Goal: Information Seeking & Learning: Learn about a topic

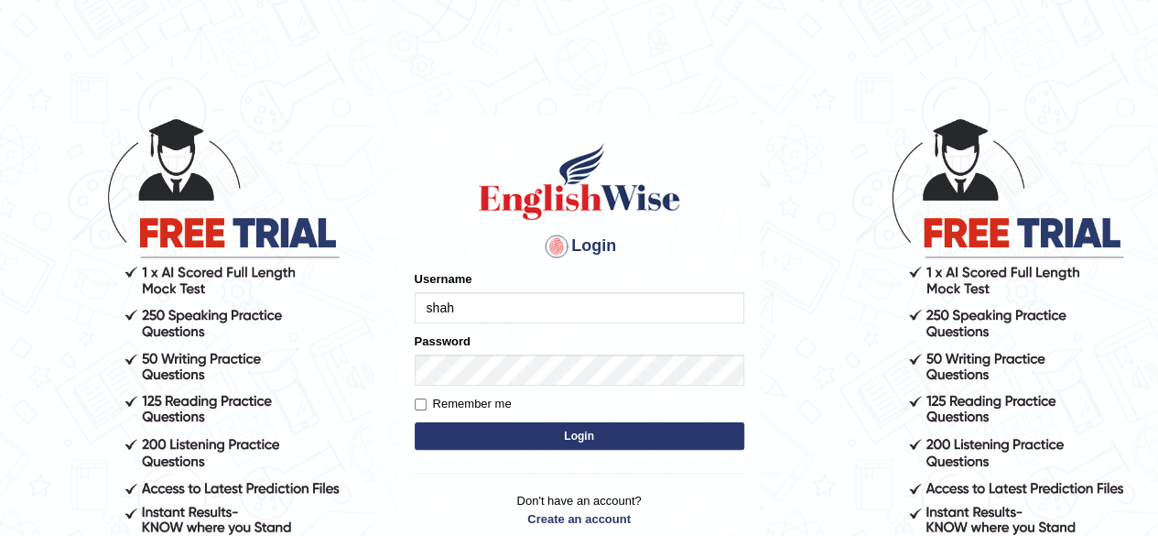
type input "shahil123"
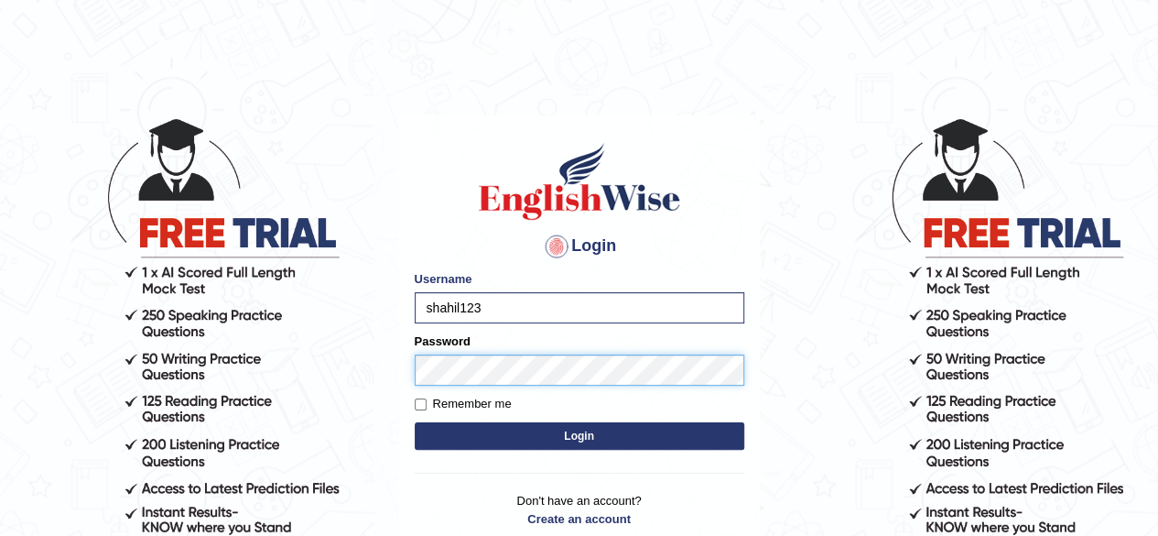
click at [415, 422] on button "Login" at bounding box center [580, 435] width 330 height 27
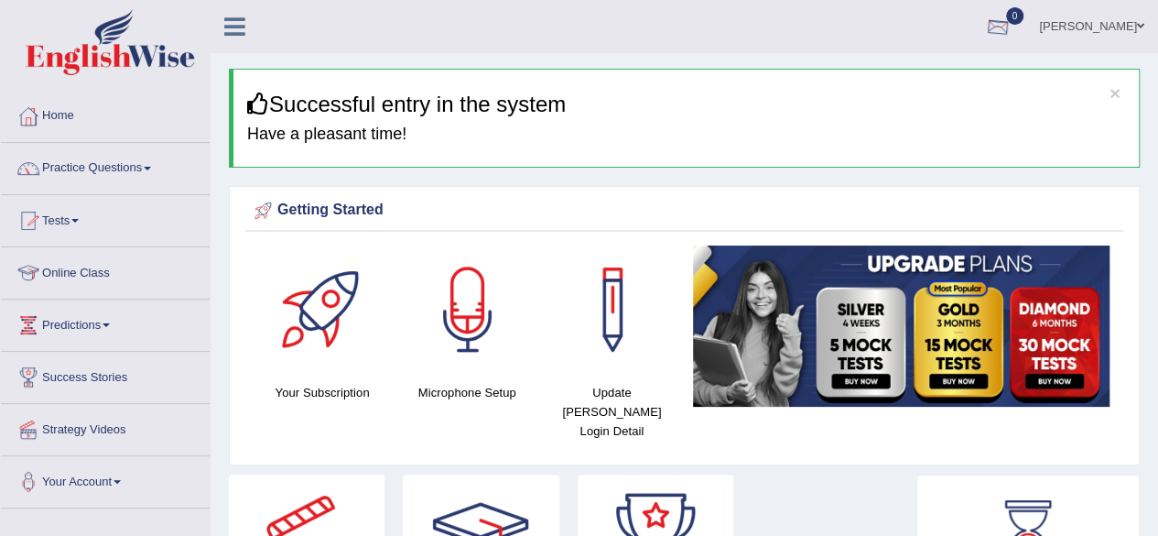
click at [1012, 17] on div at bounding box center [997, 27] width 27 height 27
click at [918, 80] on strong "See All Alerts" at bounding box center [882, 77] width 81 height 15
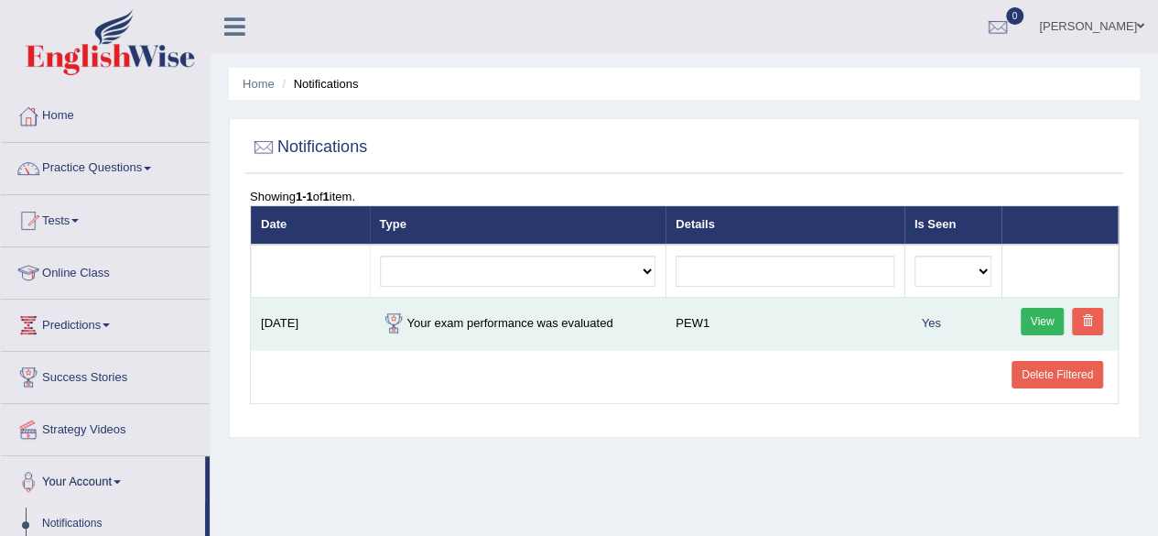
click at [1046, 319] on link "View" at bounding box center [1043, 321] width 44 height 27
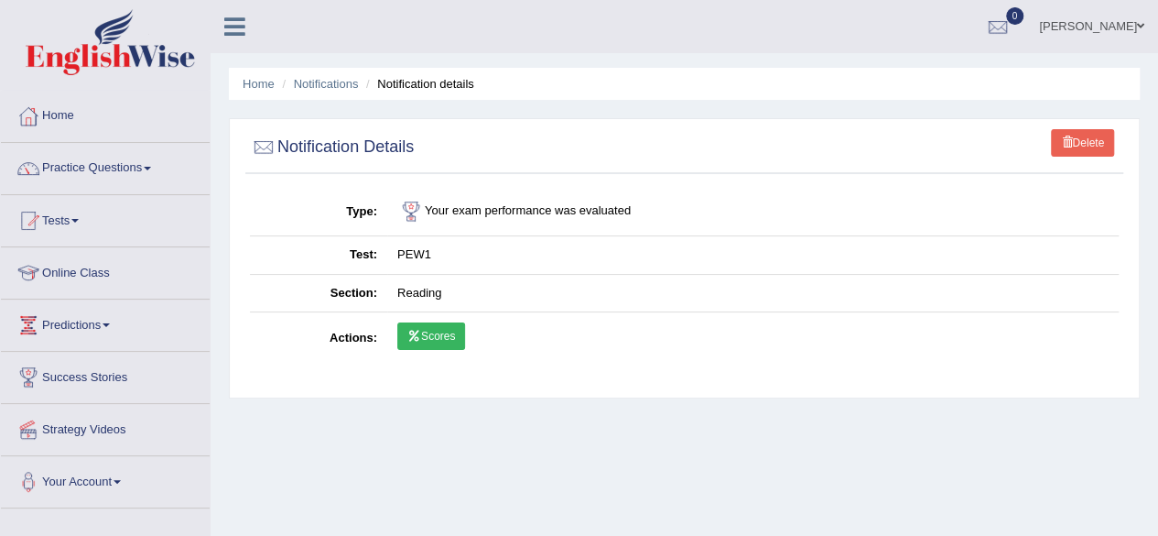
click at [454, 342] on link "Scores" at bounding box center [431, 335] width 68 height 27
click at [77, 221] on span at bounding box center [74, 221] width 7 height 4
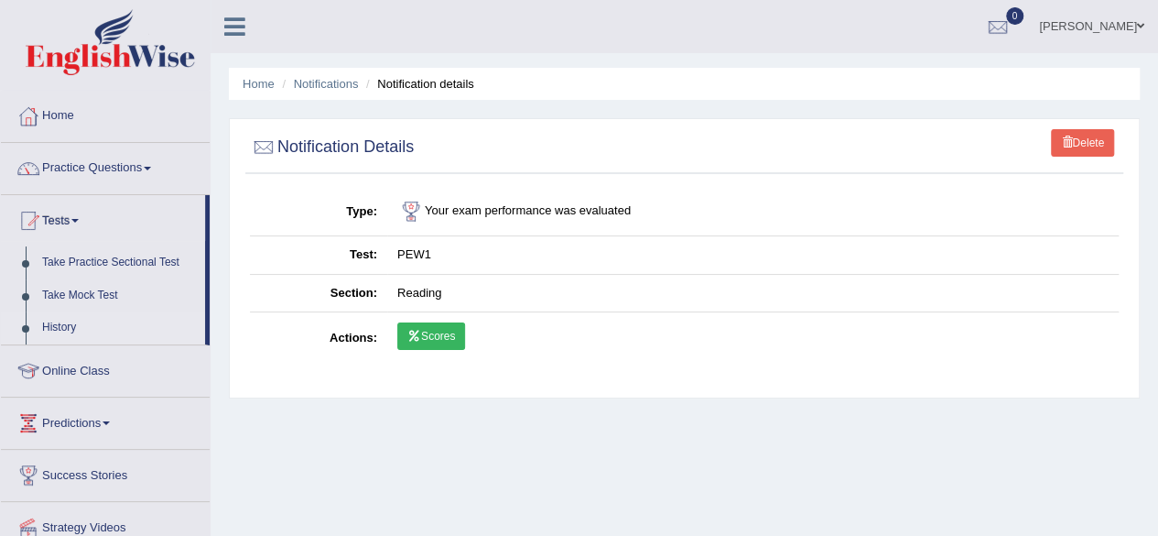
click at [66, 335] on link "History" at bounding box center [119, 327] width 171 height 33
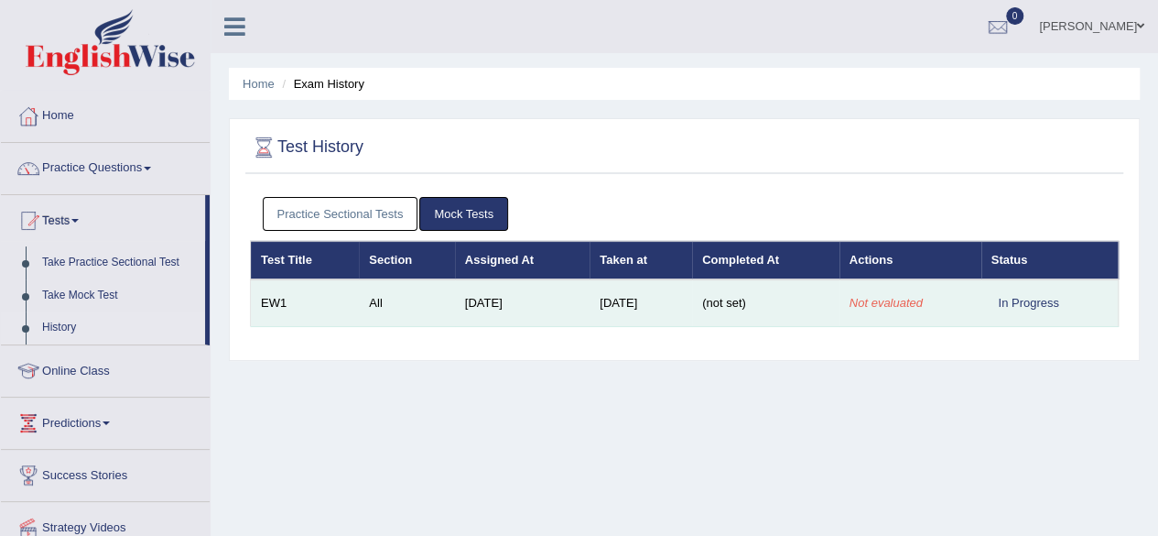
click at [498, 305] on td "Sep 11, 2025" at bounding box center [522, 303] width 135 height 48
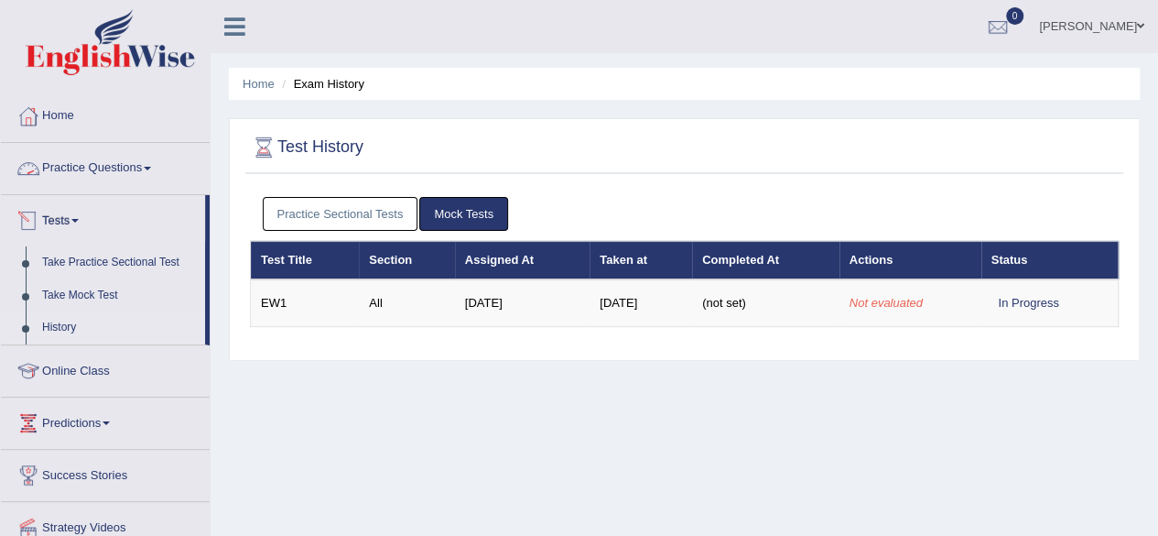
click at [151, 168] on span at bounding box center [147, 169] width 7 height 4
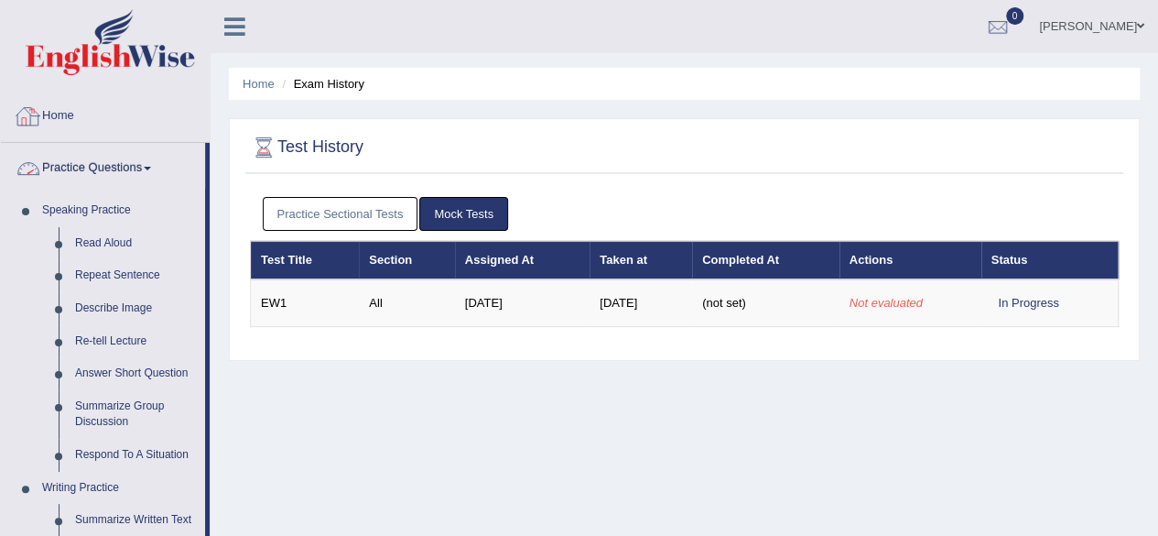
click at [60, 116] on link "Home" at bounding box center [105, 114] width 209 height 46
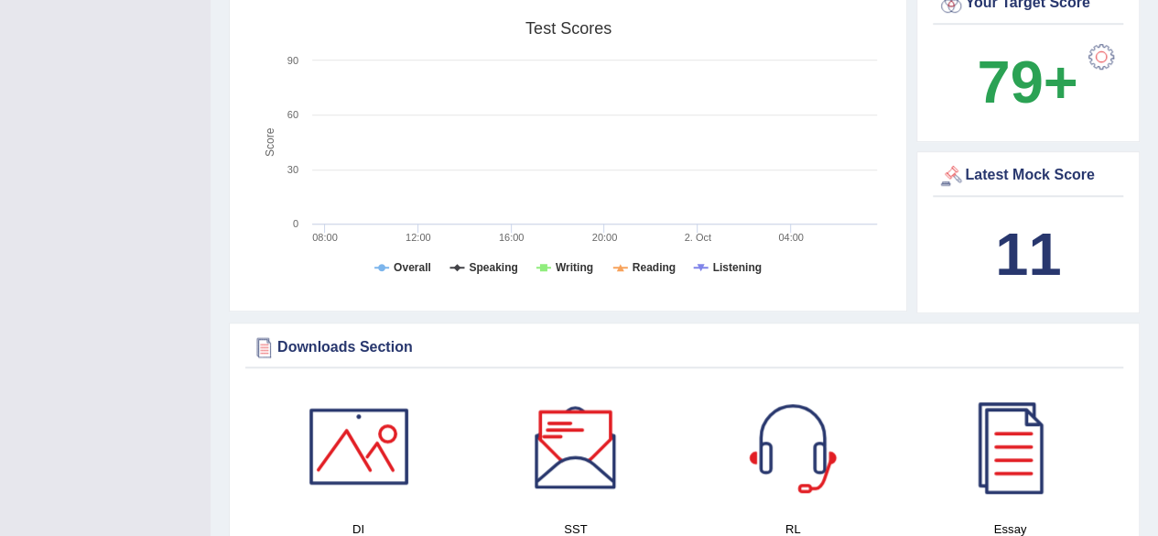
scroll to position [840, 0]
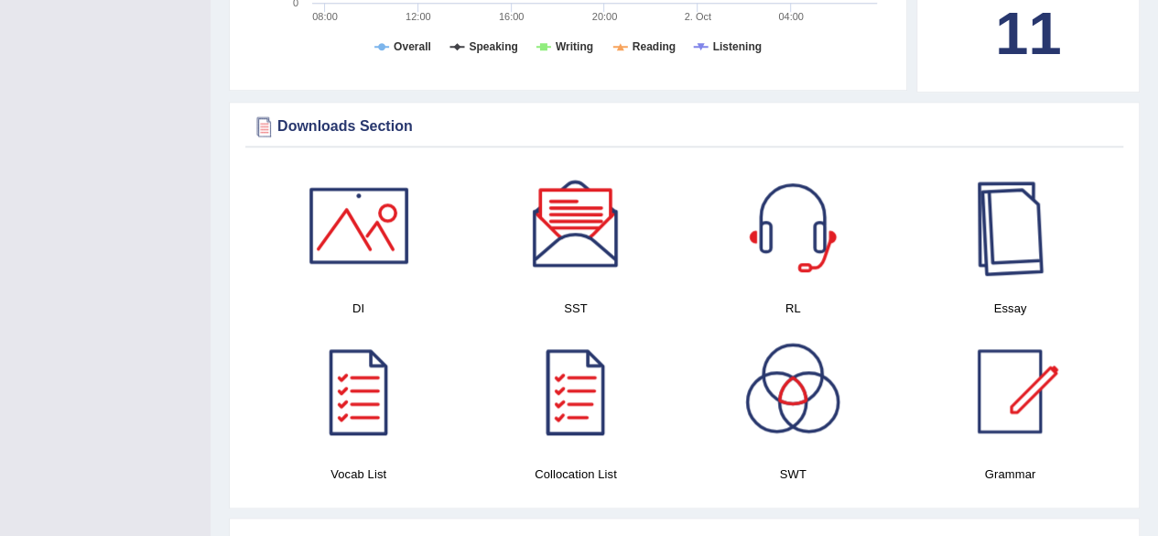
click at [1010, 210] on div at bounding box center [1010, 225] width 128 height 128
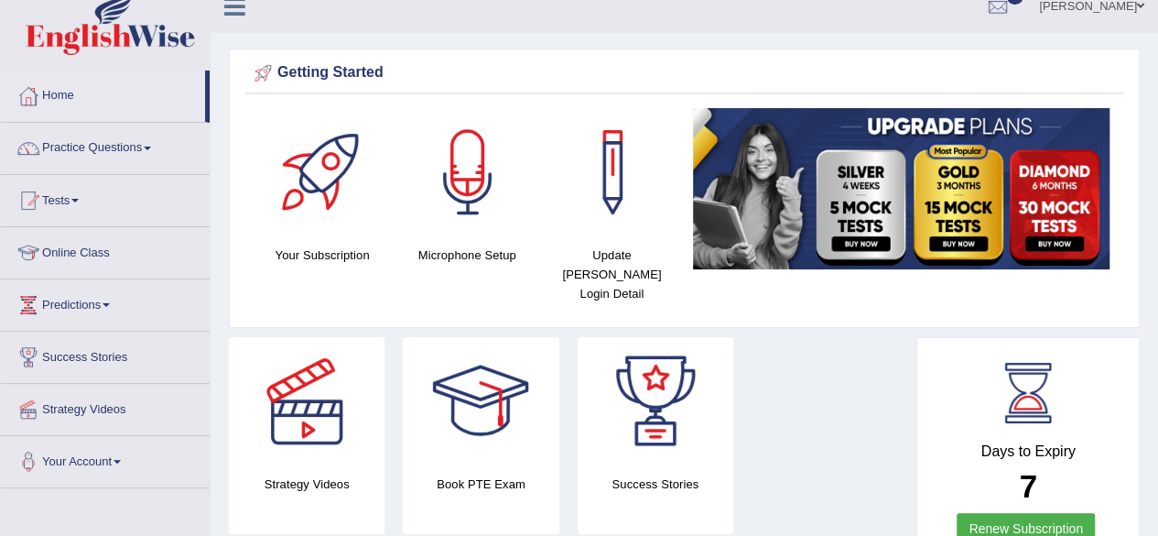
scroll to position [0, 0]
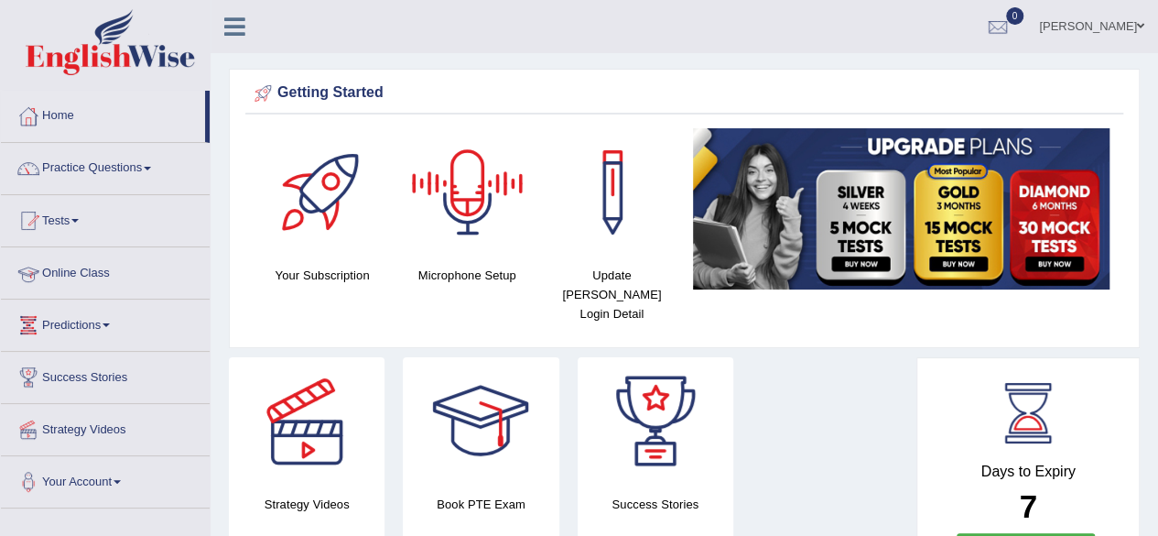
click at [92, 267] on link "Online Class" at bounding box center [105, 270] width 209 height 46
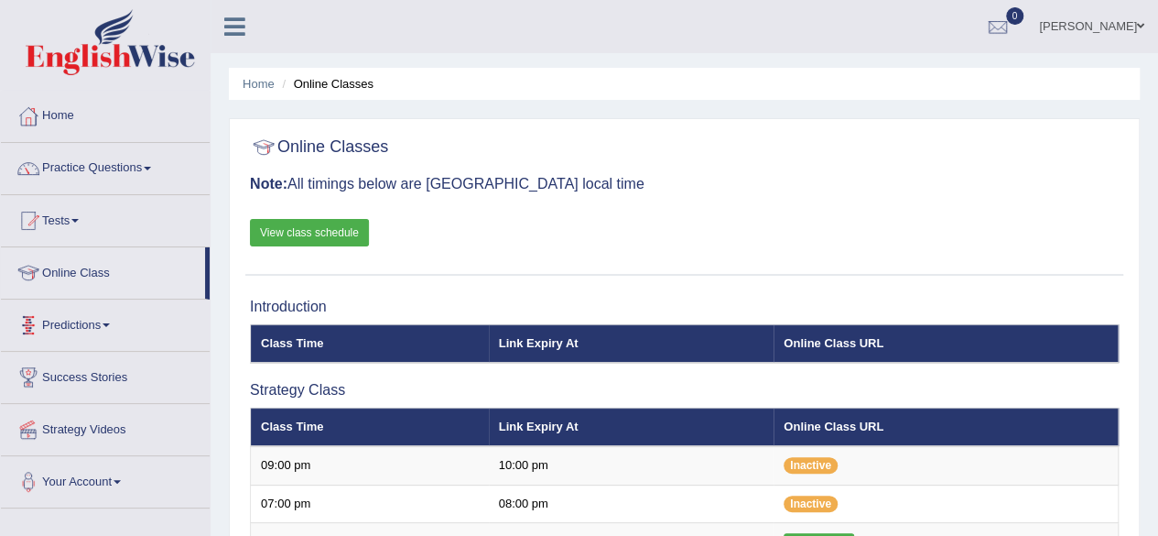
click at [324, 234] on link "View class schedule" at bounding box center [309, 232] width 119 height 27
click at [151, 168] on span at bounding box center [147, 169] width 7 height 4
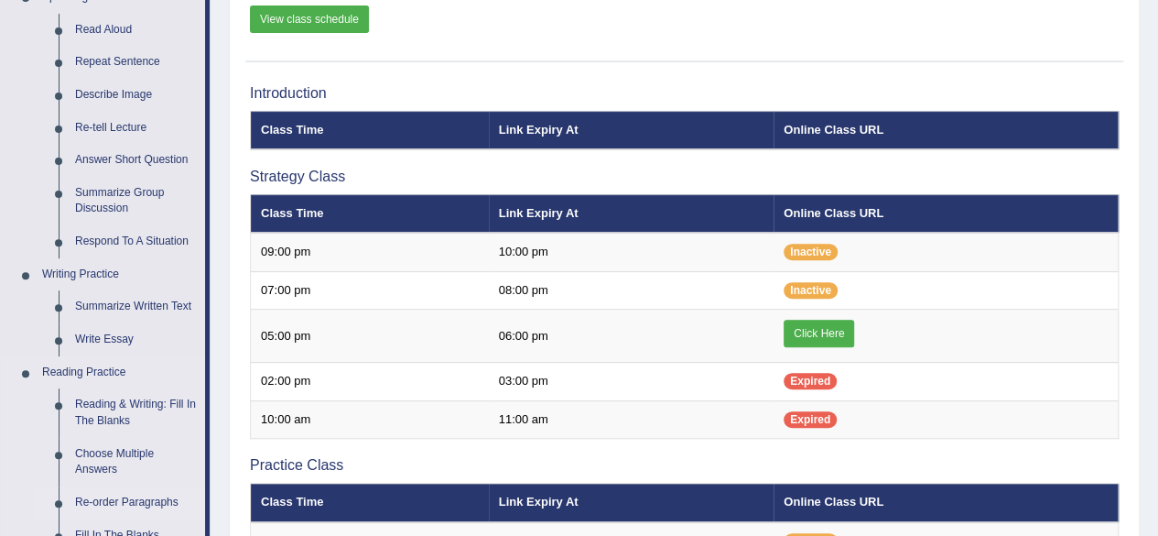
scroll to position [197, 0]
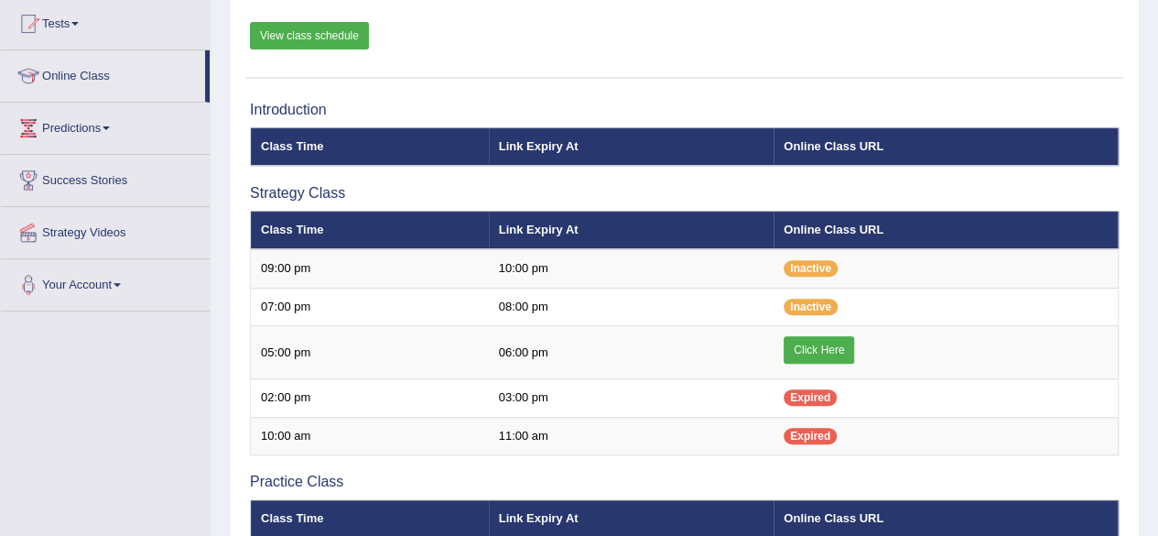
scroll to position [197, 0]
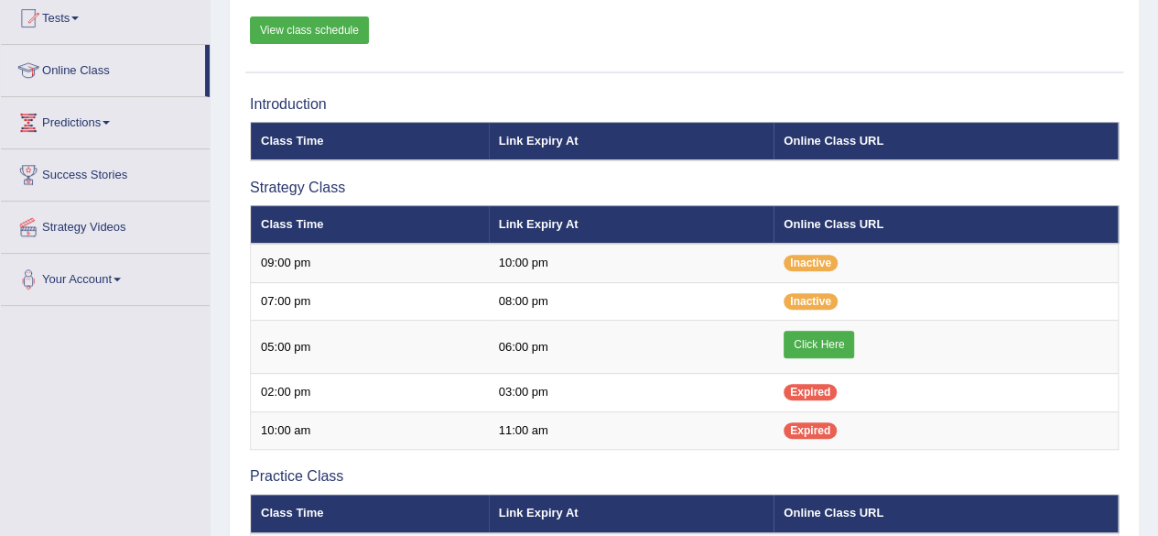
scroll to position [202, 0]
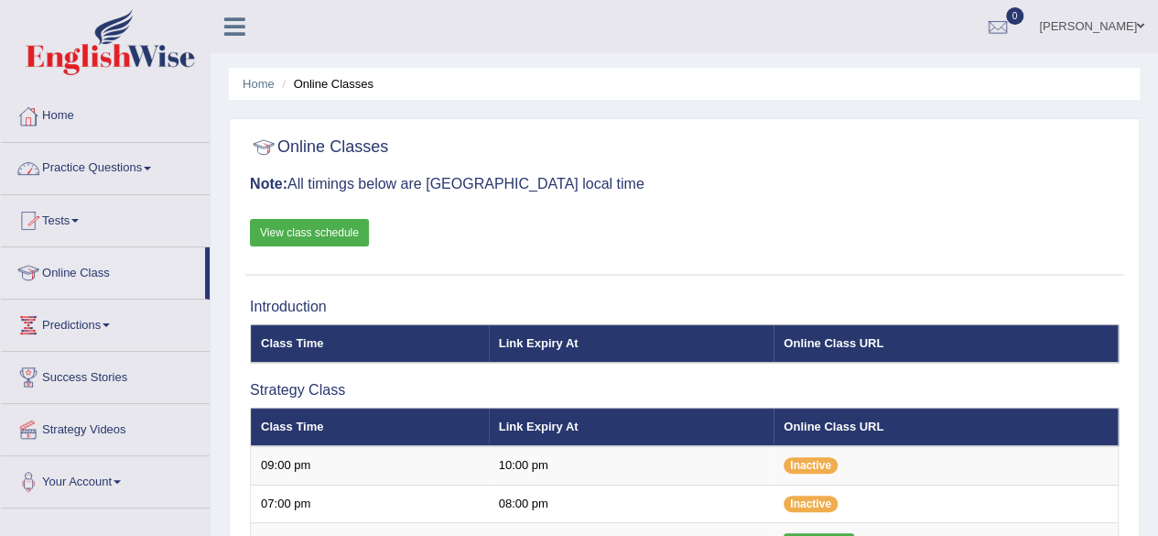
click at [156, 171] on link "Practice Questions" at bounding box center [105, 166] width 209 height 46
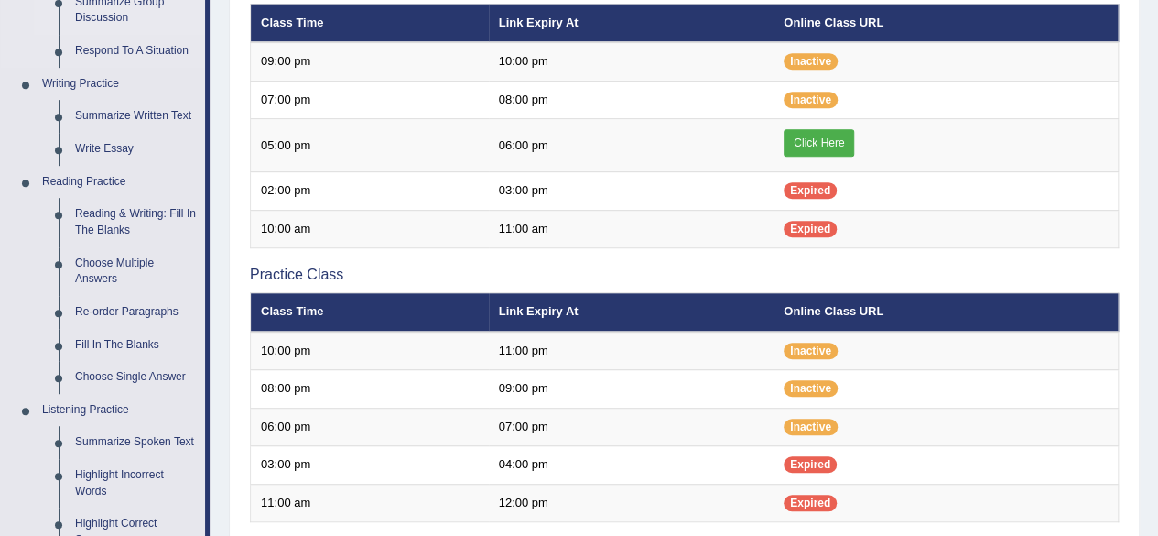
scroll to position [405, 0]
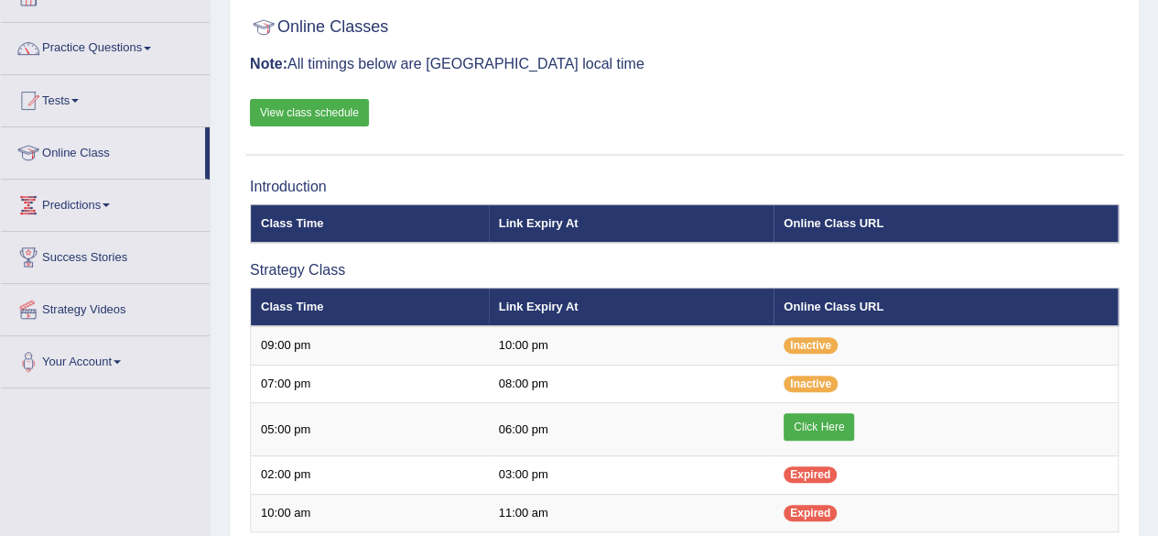
scroll to position [114, 0]
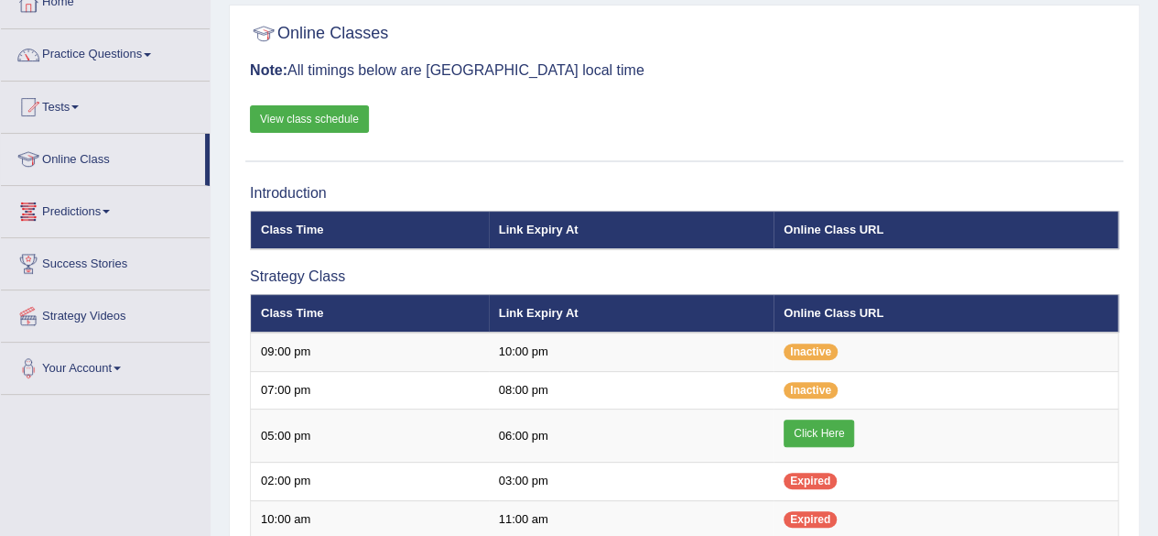
click at [113, 212] on link "Predictions" at bounding box center [105, 209] width 209 height 46
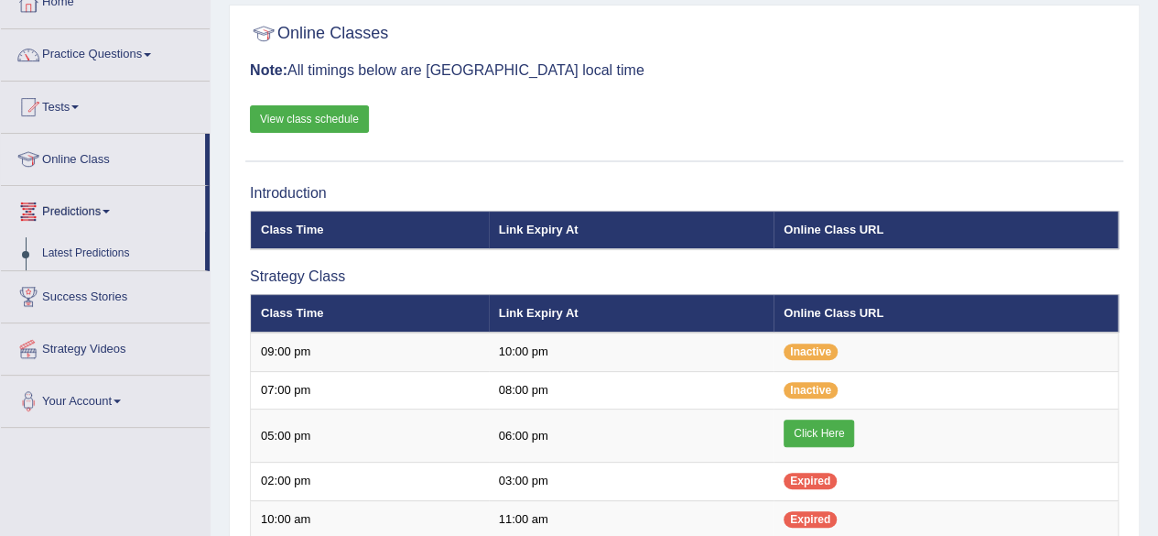
click at [110, 212] on span at bounding box center [106, 212] width 7 height 4
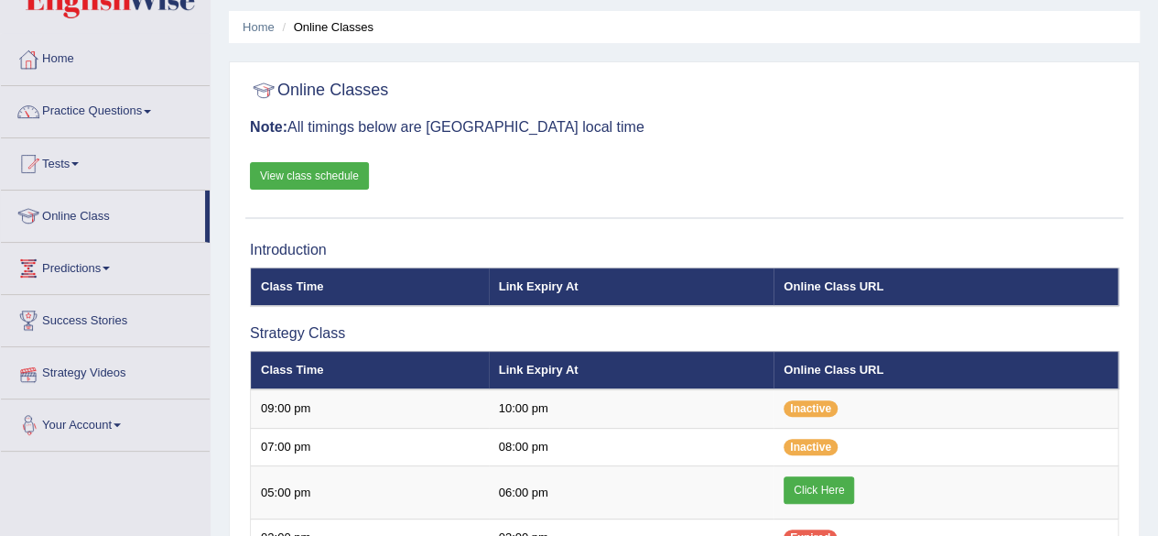
scroll to position [56, 0]
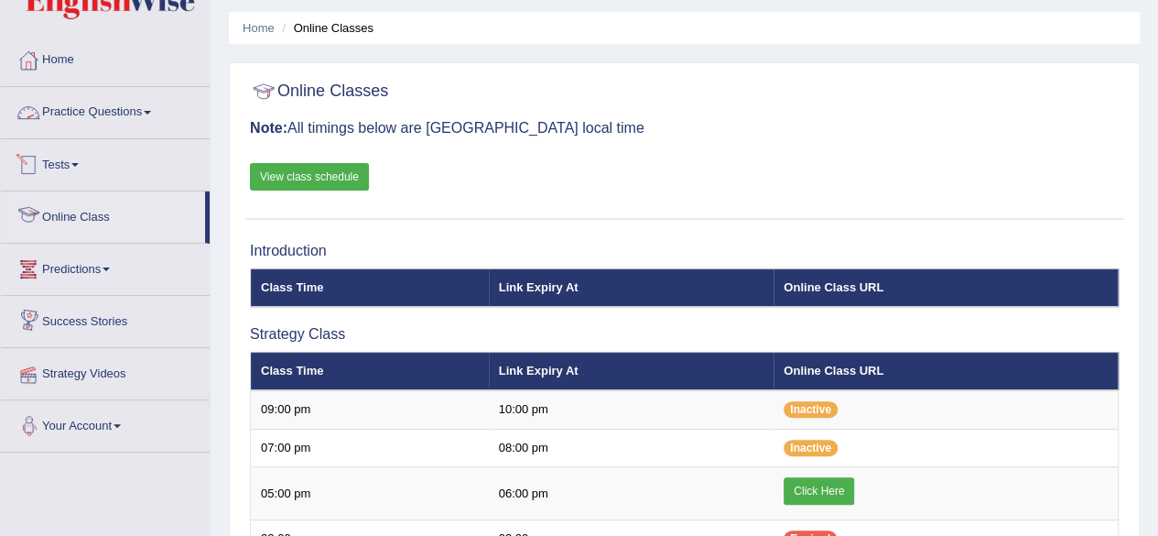
click at [152, 108] on link "Practice Questions" at bounding box center [105, 110] width 209 height 46
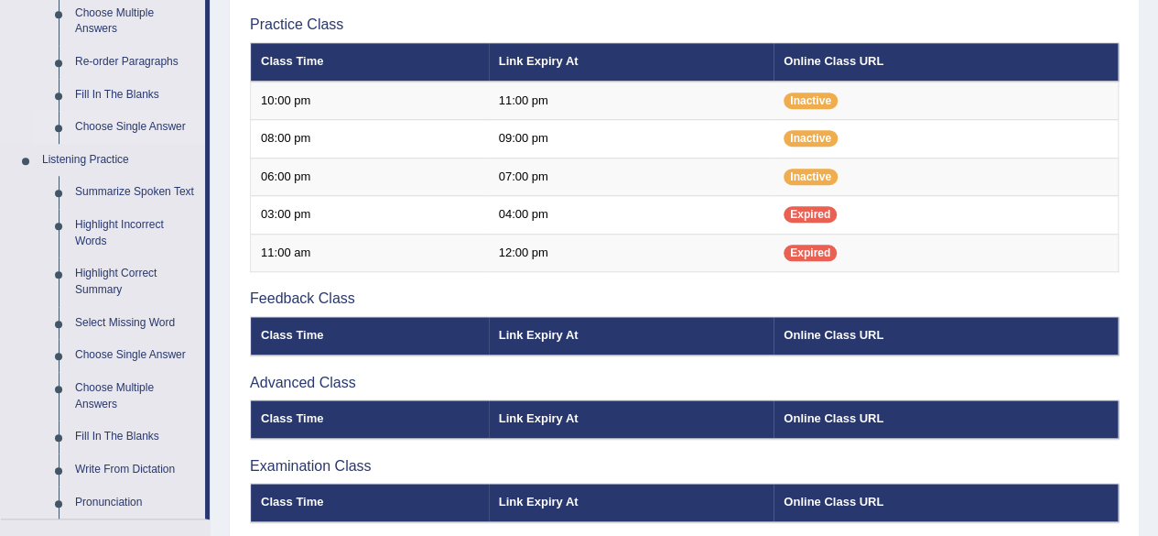
scroll to position [948, 0]
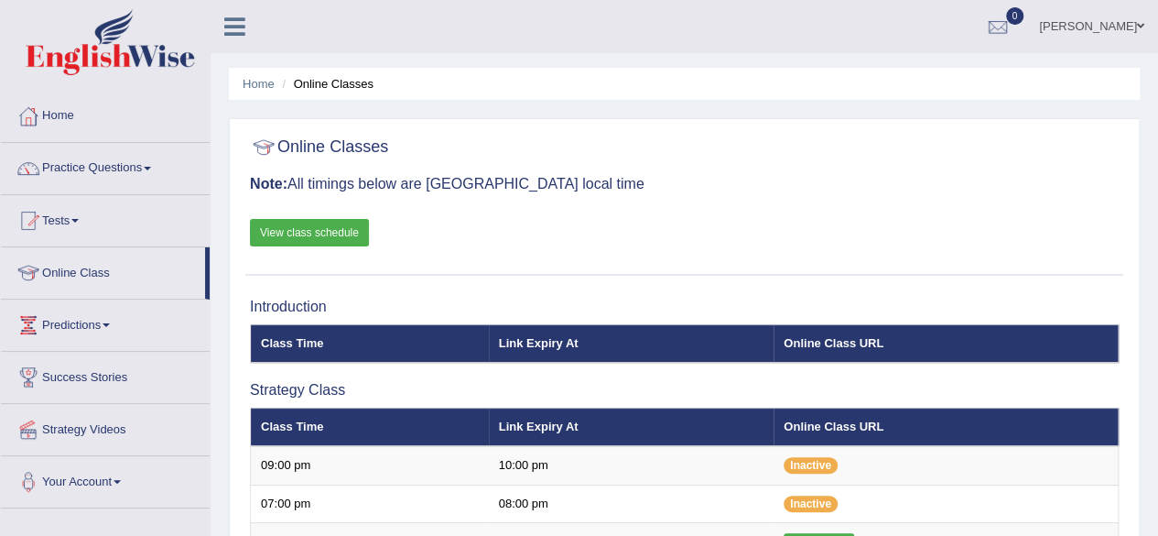
click at [60, 115] on link "Home" at bounding box center [105, 114] width 209 height 46
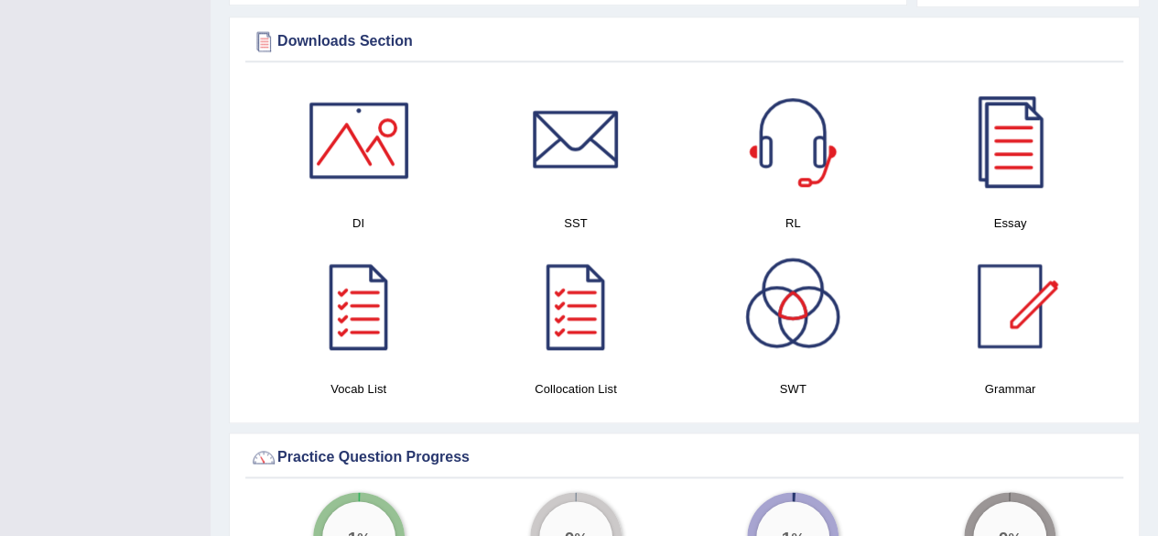
scroll to position [922, 0]
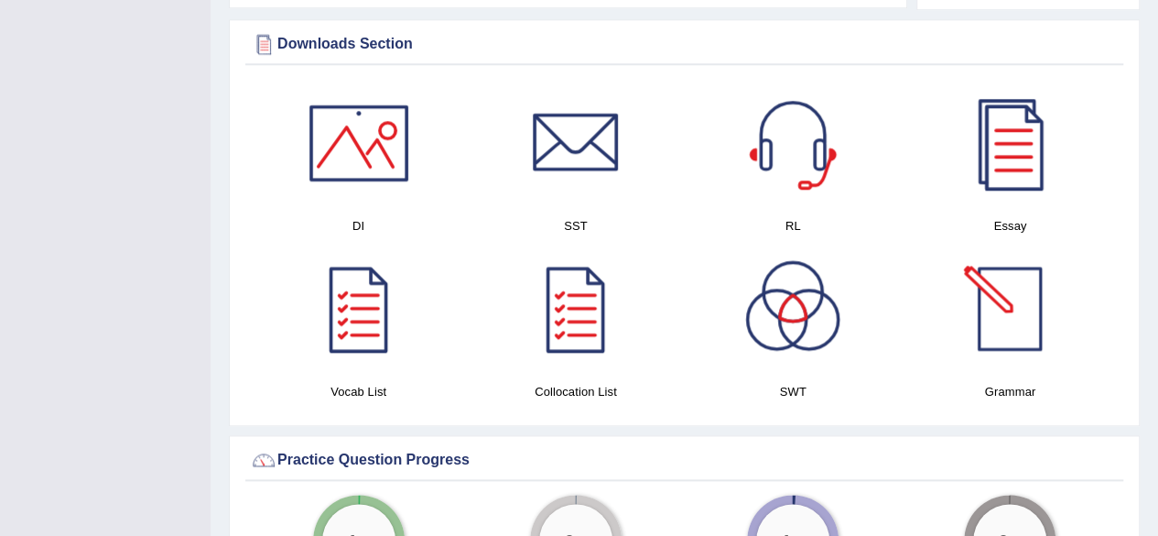
click at [1006, 310] on div at bounding box center [1010, 308] width 128 height 128
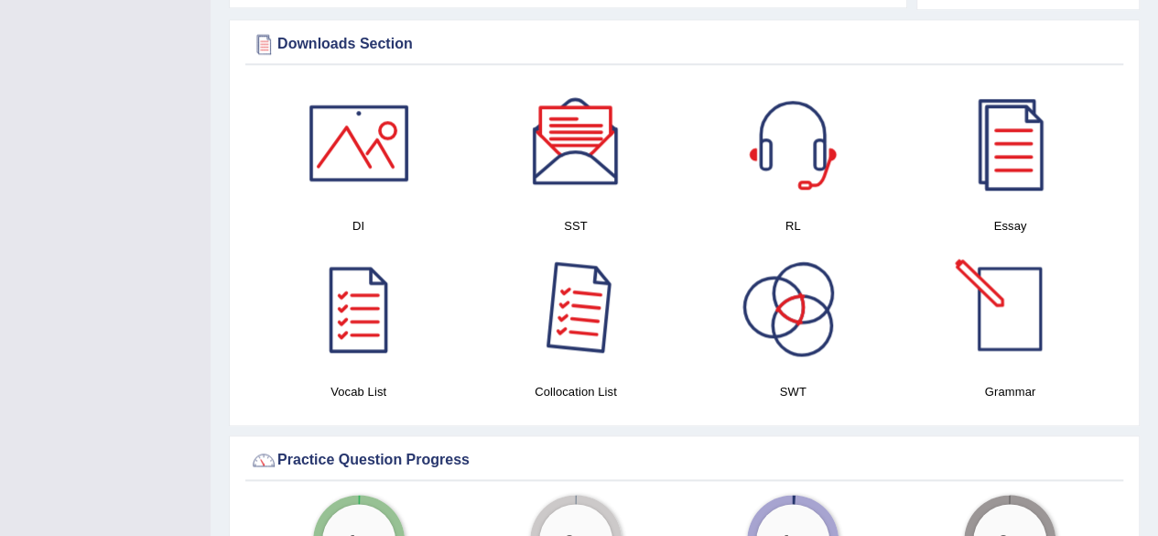
scroll to position [0, 0]
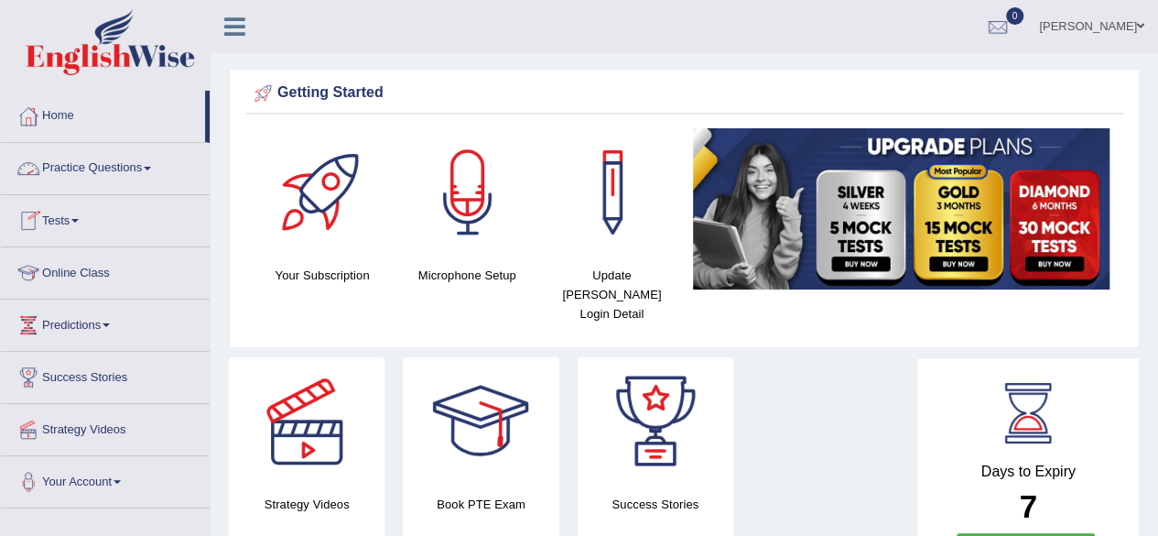
click at [151, 168] on span at bounding box center [147, 169] width 7 height 4
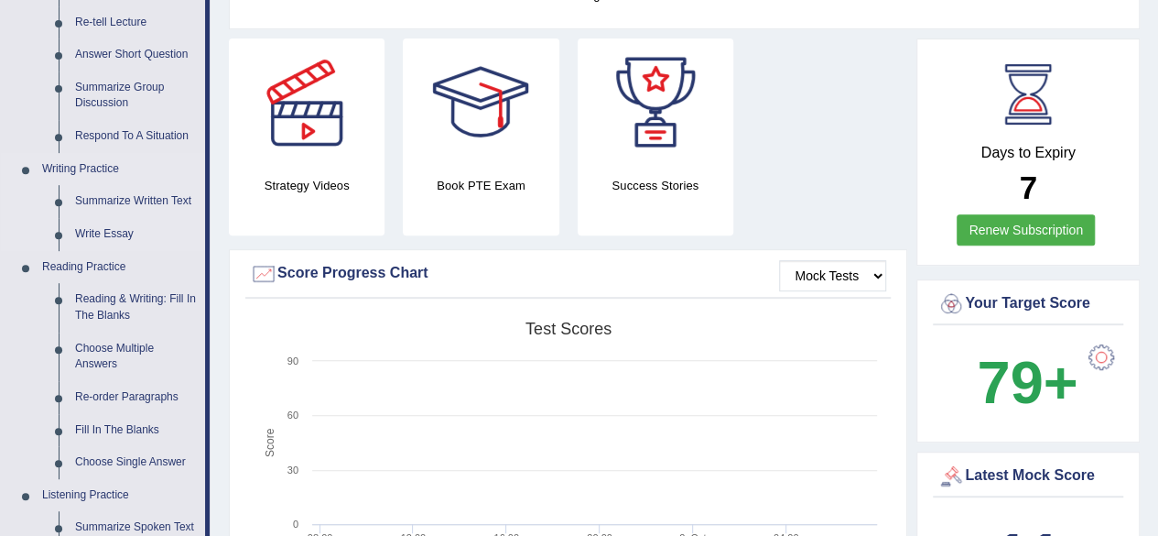
scroll to position [325, 0]
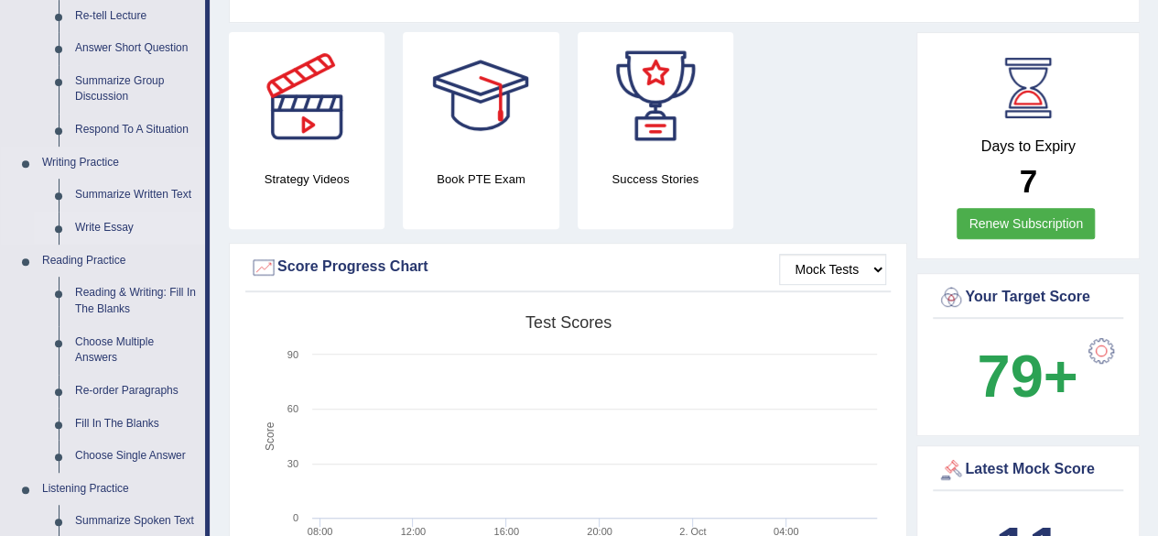
click at [112, 221] on link "Write Essay" at bounding box center [136, 228] width 138 height 33
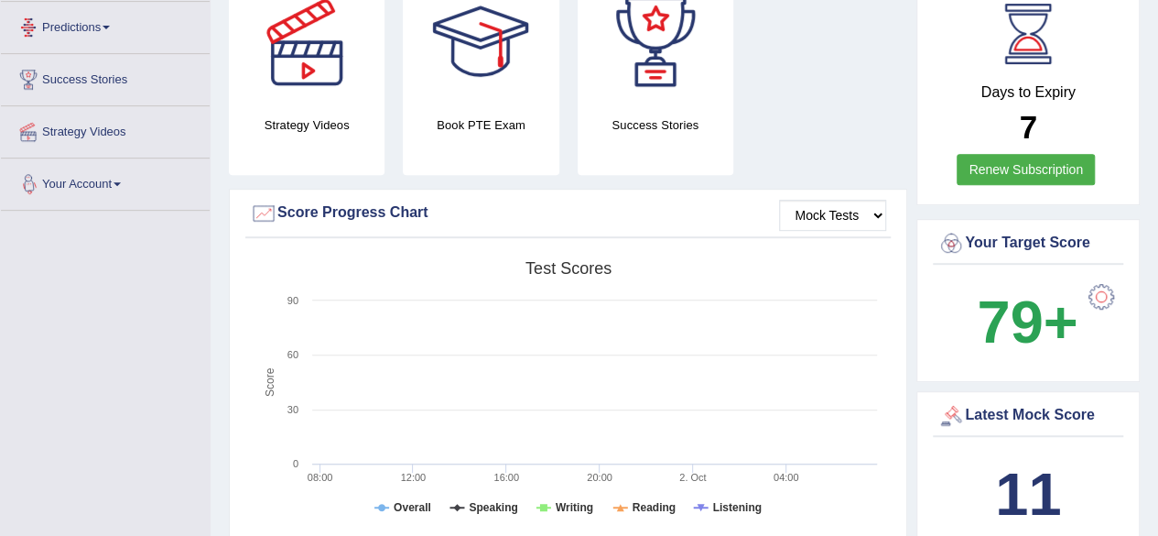
scroll to position [516, 0]
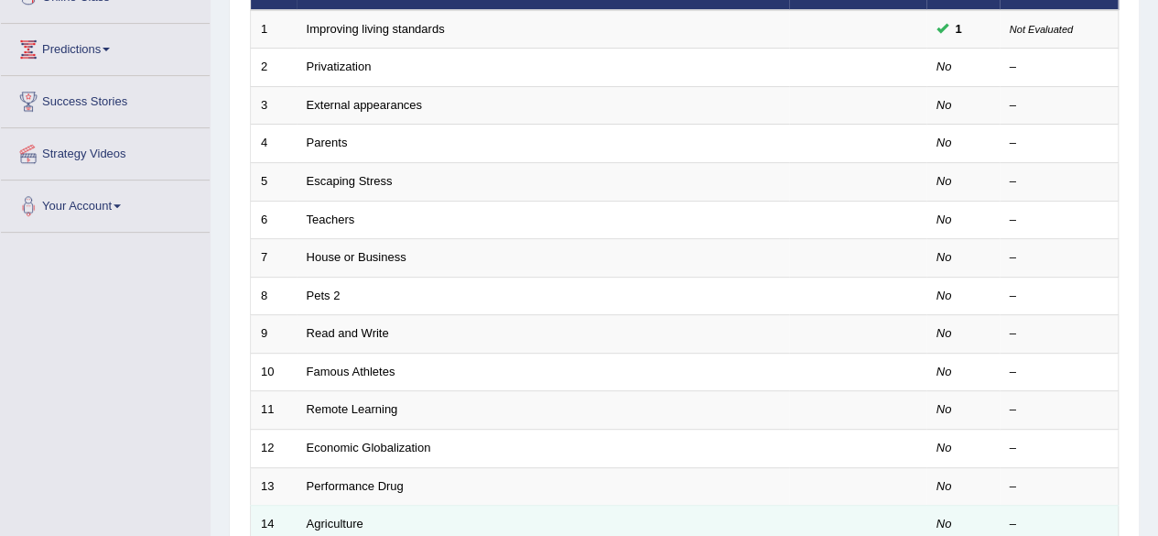
scroll to position [271, 0]
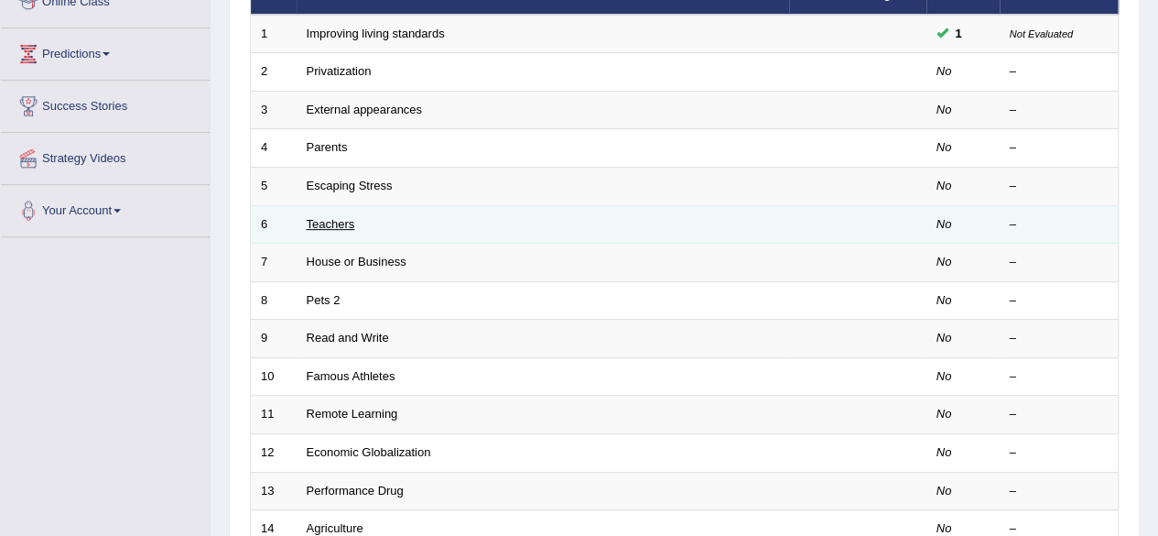
click at [318, 224] on link "Teachers" at bounding box center [331, 224] width 49 height 14
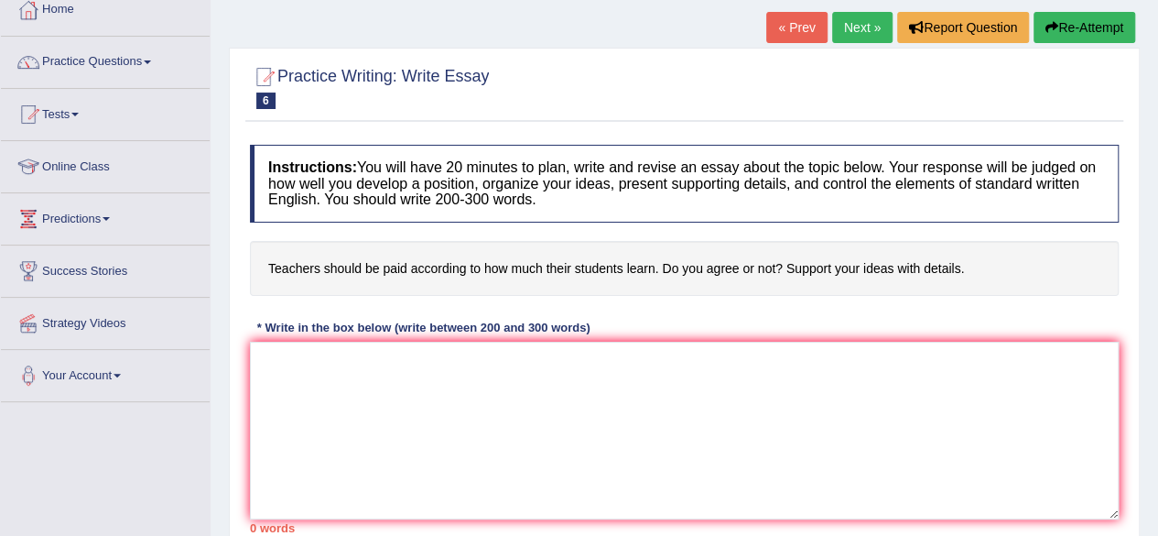
scroll to position [107, 0]
click at [150, 54] on link "Practice Questions" at bounding box center [105, 59] width 209 height 46
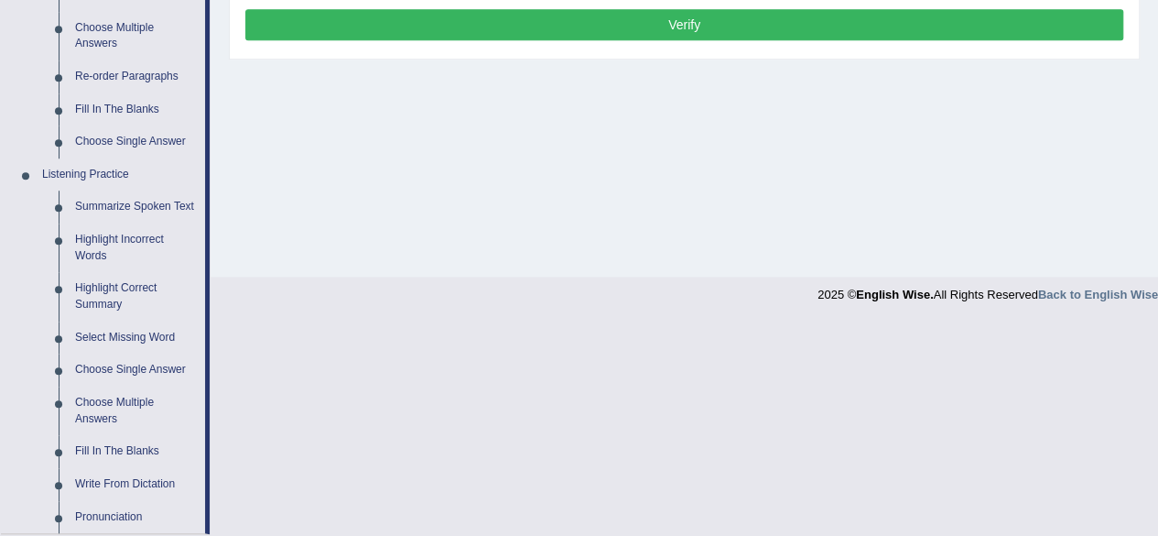
scroll to position [0, 0]
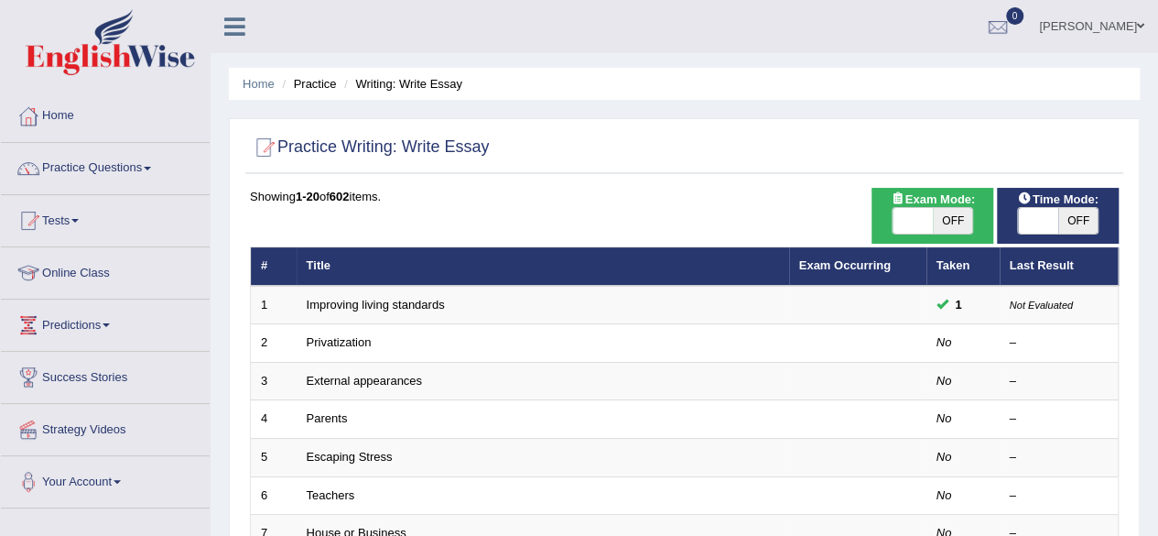
click at [230, 27] on icon at bounding box center [234, 27] width 21 height 24
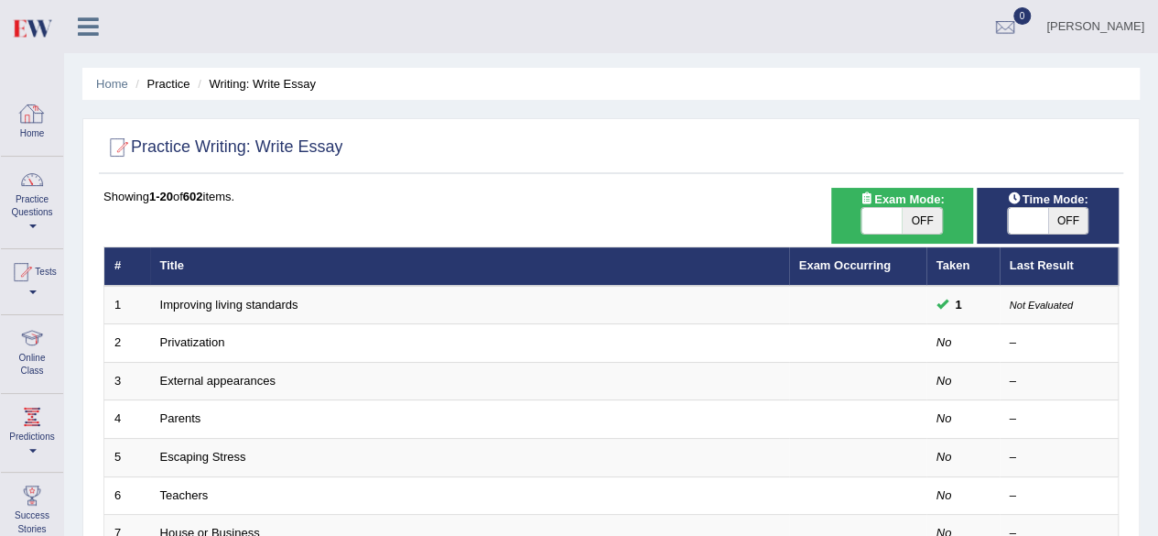
click at [40, 120] on div at bounding box center [31, 113] width 27 height 27
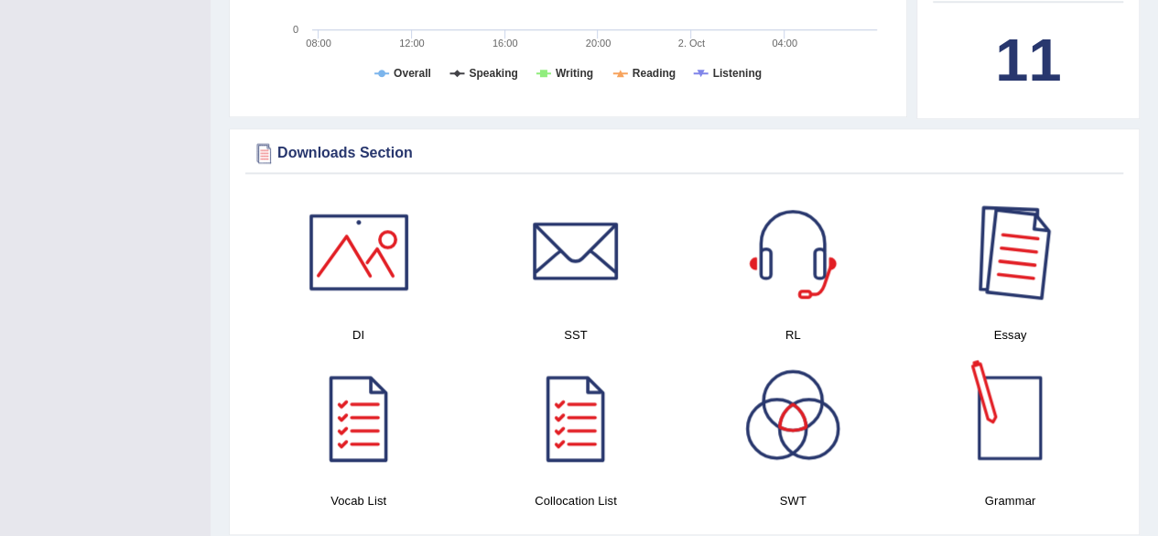
scroll to position [811, 0]
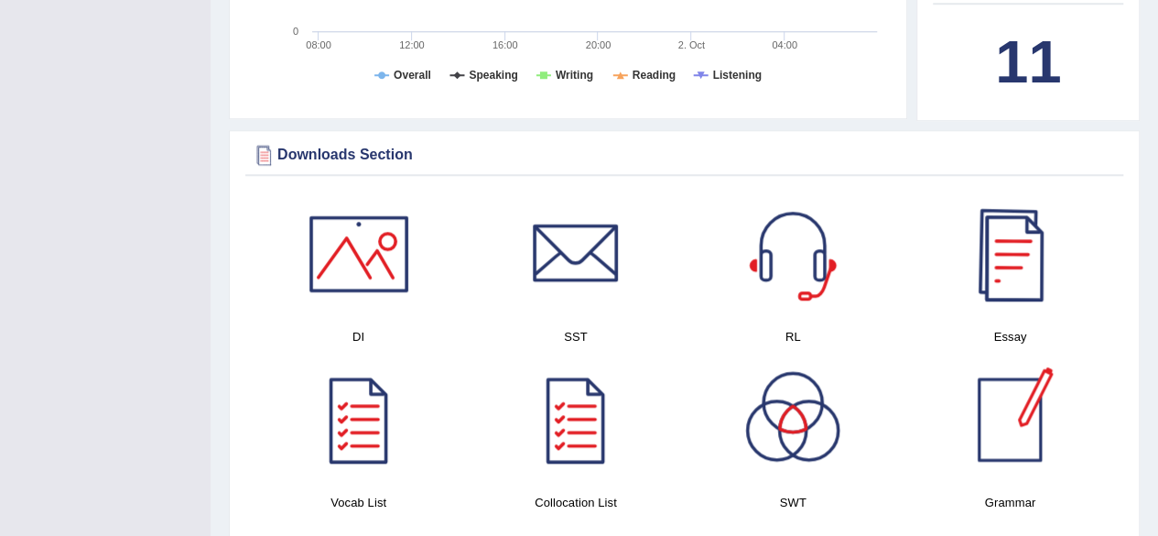
click at [1016, 274] on div at bounding box center [1010, 254] width 128 height 128
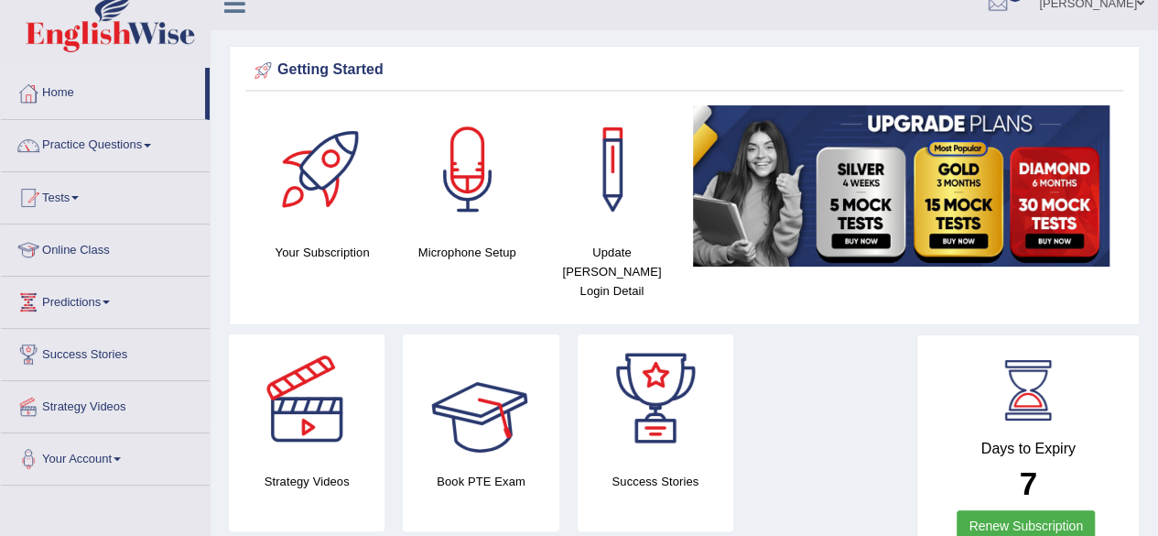
scroll to position [0, 0]
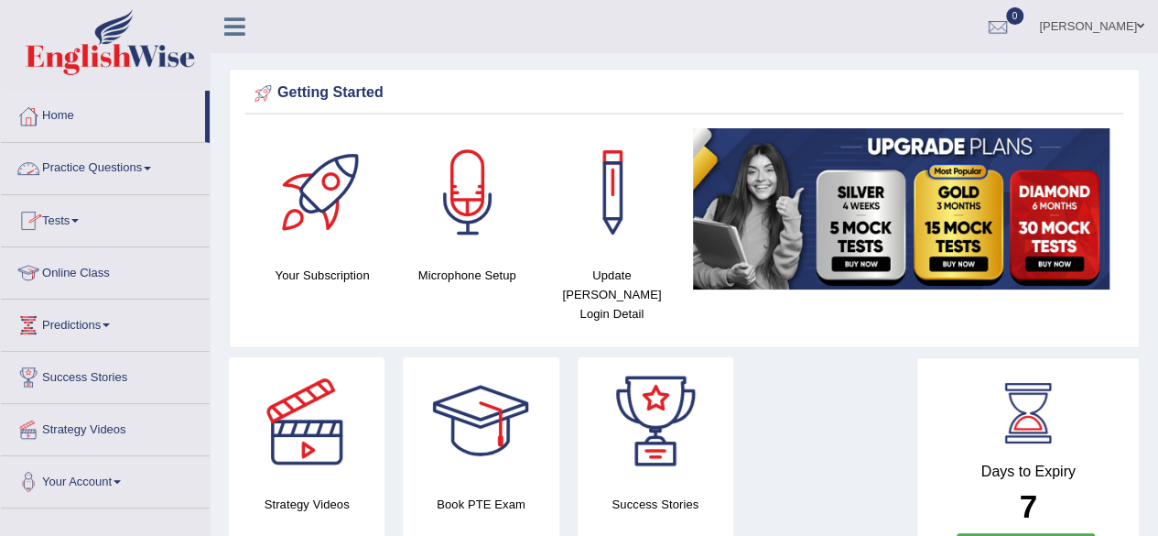
click at [150, 167] on span at bounding box center [147, 169] width 7 height 4
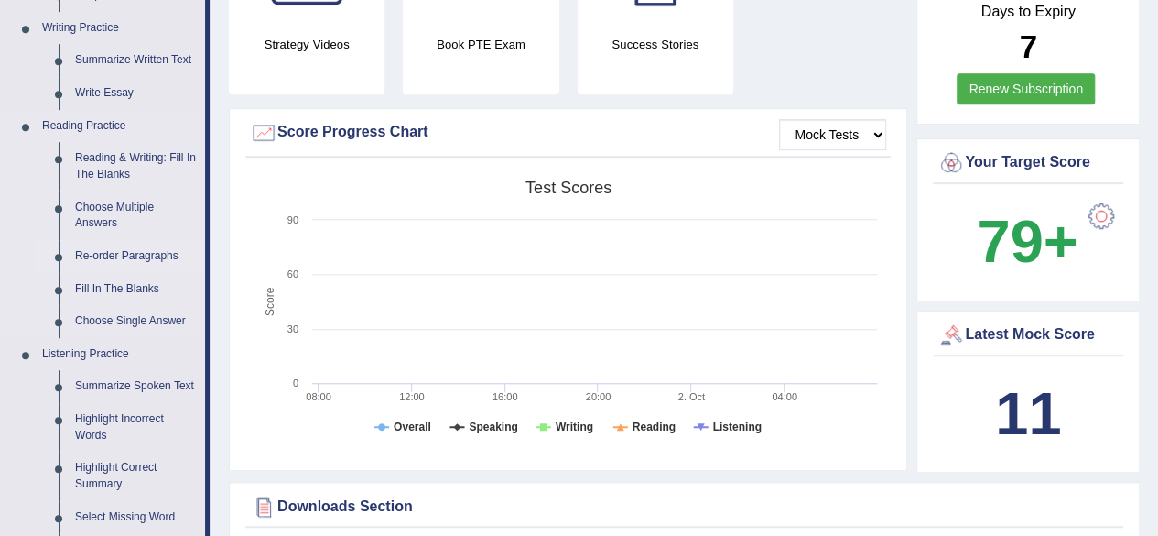
scroll to position [453, 0]
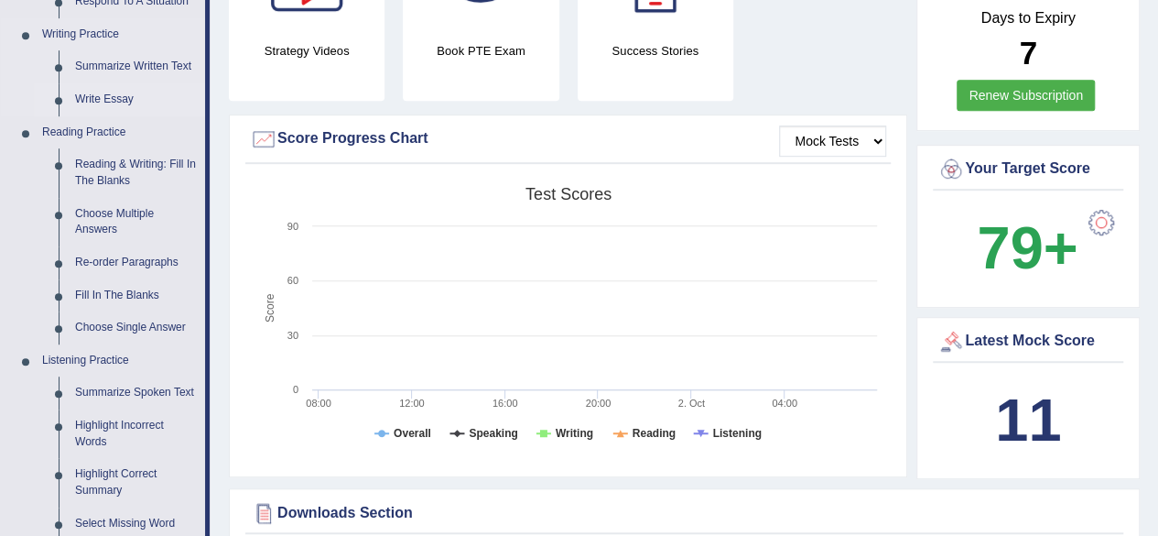
click at [108, 97] on link "Write Essay" at bounding box center [136, 99] width 138 height 33
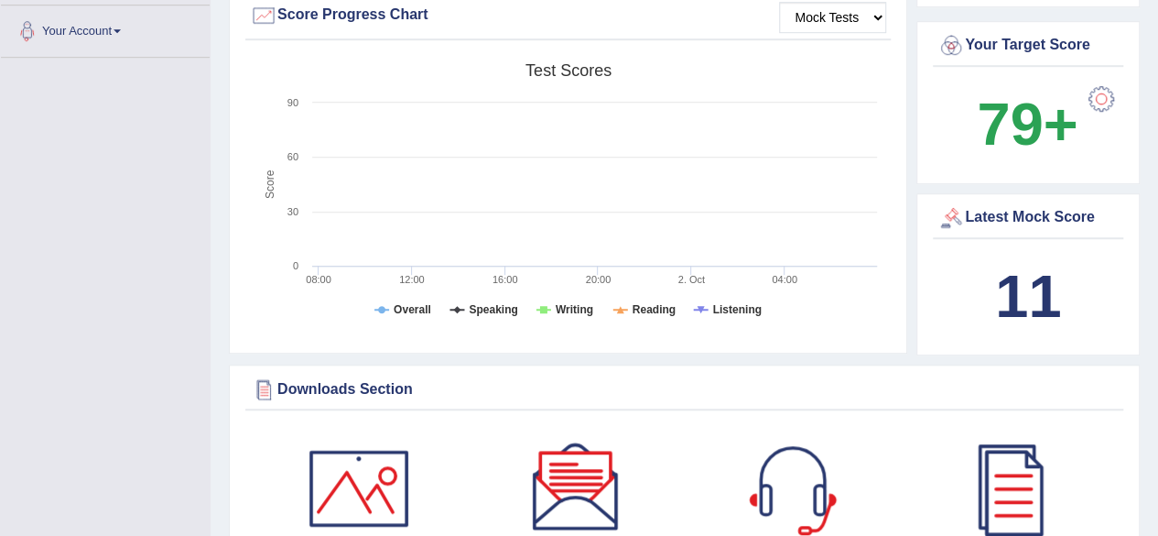
scroll to position [1426, 0]
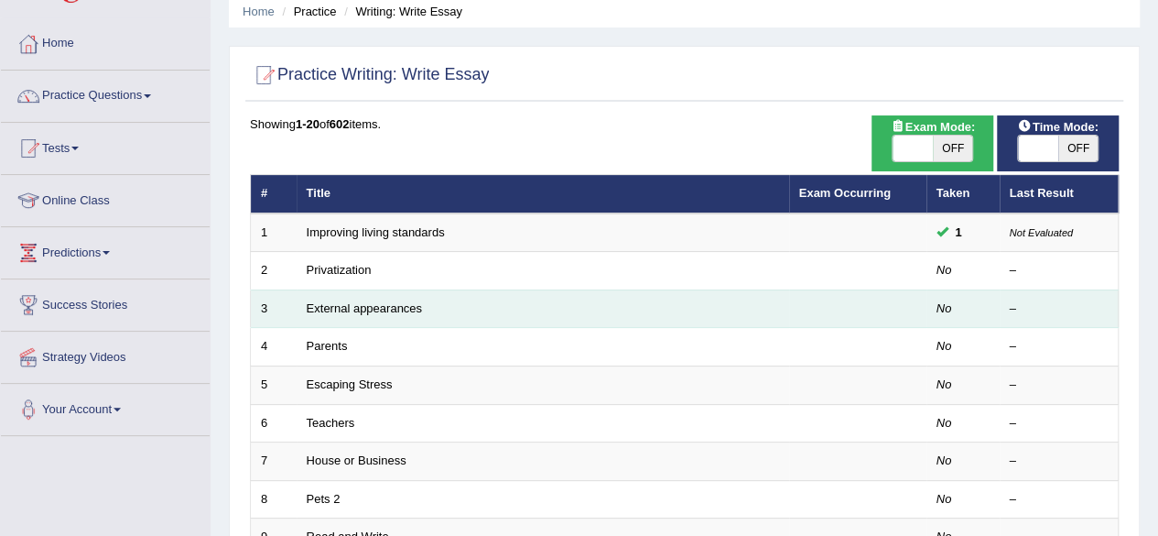
scroll to position [75, 0]
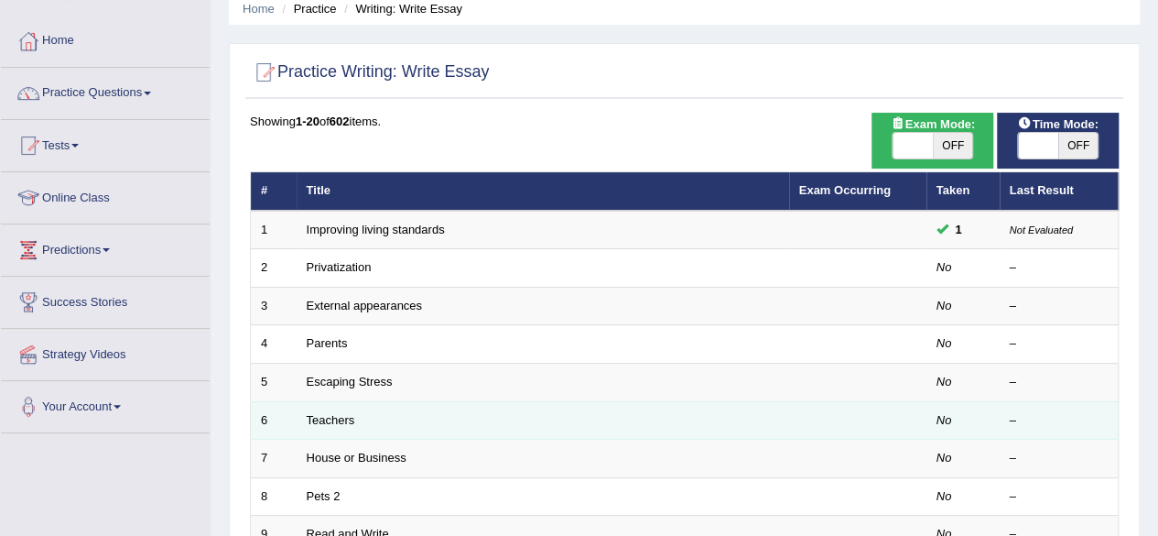
click at [336, 426] on td "Teachers" at bounding box center [543, 420] width 493 height 38
click at [336, 413] on link "Teachers" at bounding box center [331, 420] width 49 height 14
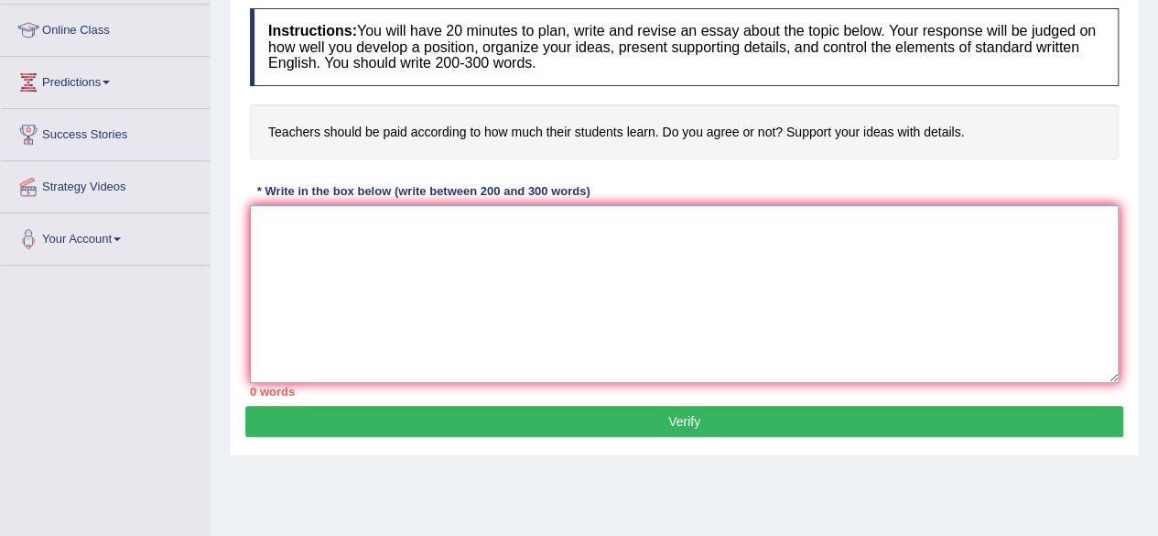
click at [295, 216] on textarea at bounding box center [684, 294] width 869 height 178
type textarea "t"
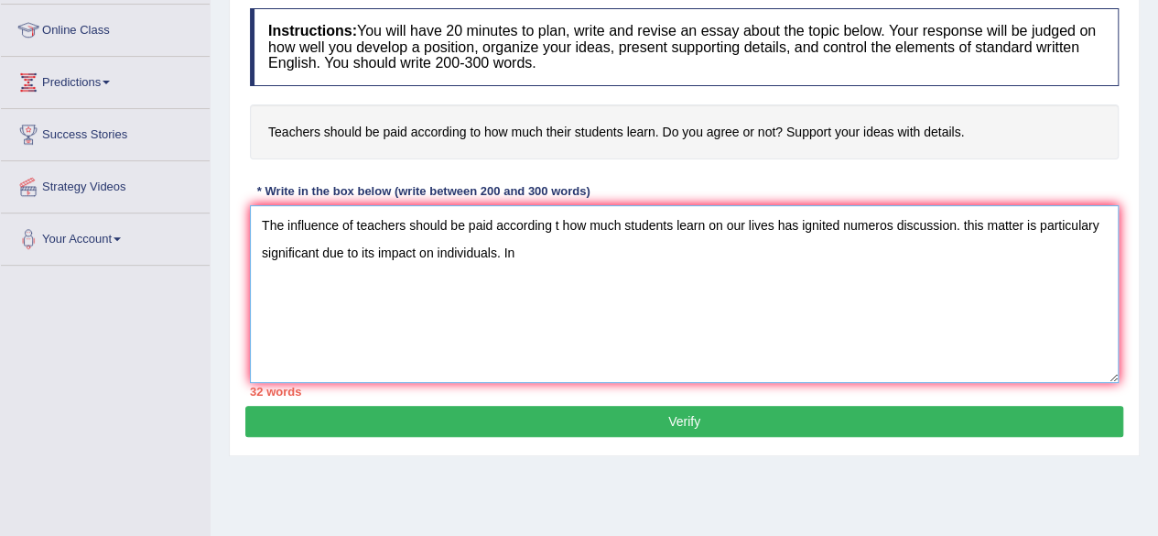
click at [562, 223] on textarea "The influence of teachers should be paid according t how much students learn on…" at bounding box center [684, 294] width 869 height 178
click at [958, 222] on textarea "The influence of teachers should be paid according how much students learn on o…" at bounding box center [684, 294] width 869 height 178
click at [959, 219] on textarea "The influence of teachers should be paid according how much students learn on o…" at bounding box center [684, 294] width 869 height 178
click at [581, 274] on textarea "The influence of teachers should be paid according how much students learn on o…" at bounding box center [684, 294] width 869 height 178
click at [1101, 212] on textarea "The influence of teachers should be paid according how much students learn on o…" at bounding box center [684, 294] width 869 height 178
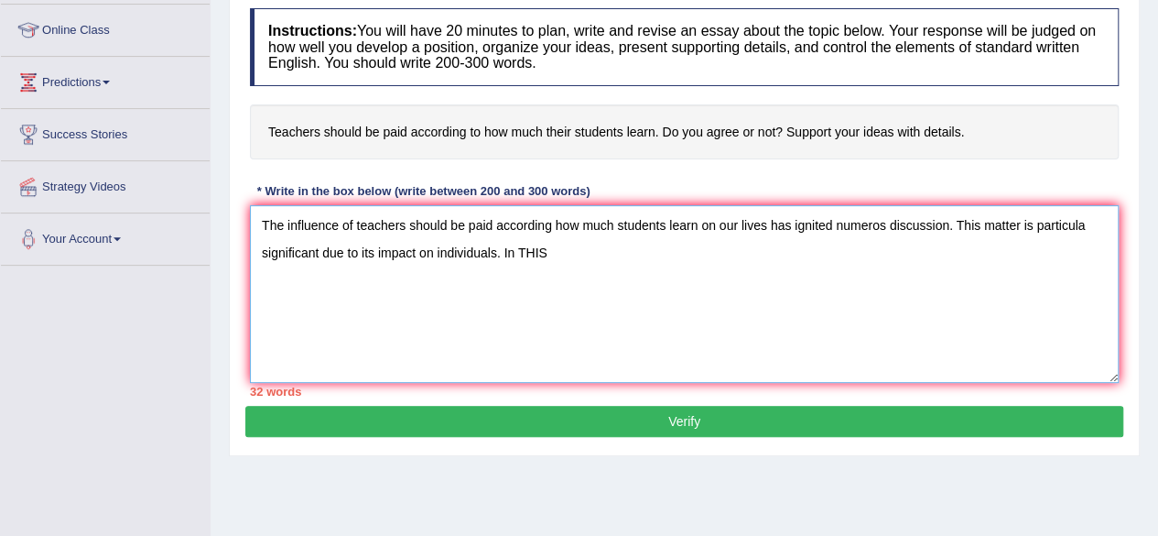
click at [1082, 221] on textarea "The influence of teachers should be paid according how much students learn on o…" at bounding box center [684, 294] width 869 height 178
click at [562, 259] on textarea "The influence of teachers should be paid according how much students learn on o…" at bounding box center [684, 294] width 869 height 178
click at [461, 329] on textarea "The influence of teachers should be paid according how much students learn on o…" at bounding box center [684, 294] width 869 height 178
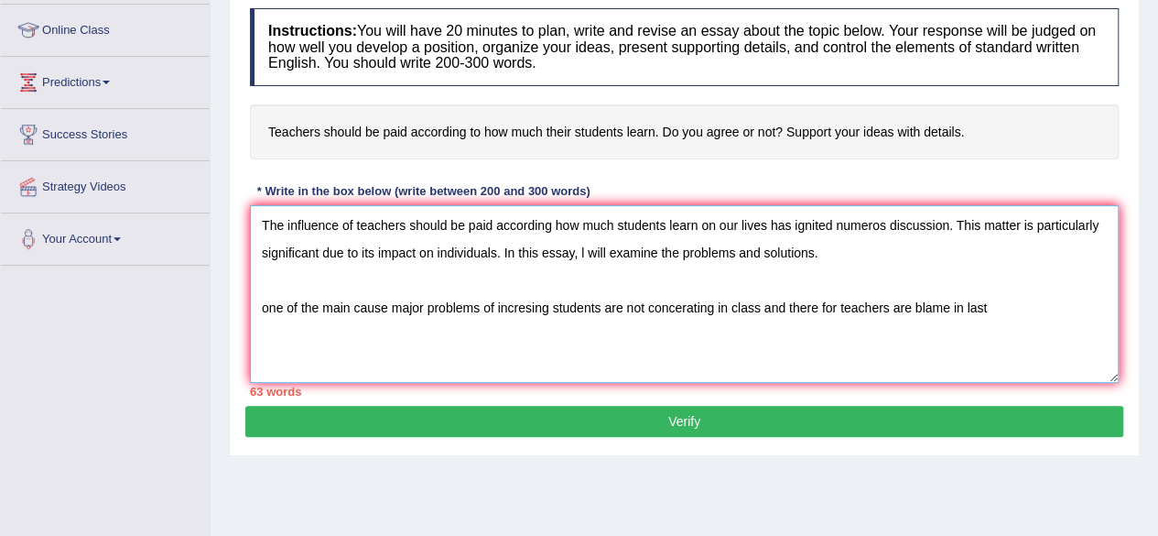
type textarea "The influence of teachers should be paid according how much students learn on o…"
click at [471, 406] on button "Verify" at bounding box center [684, 421] width 878 height 31
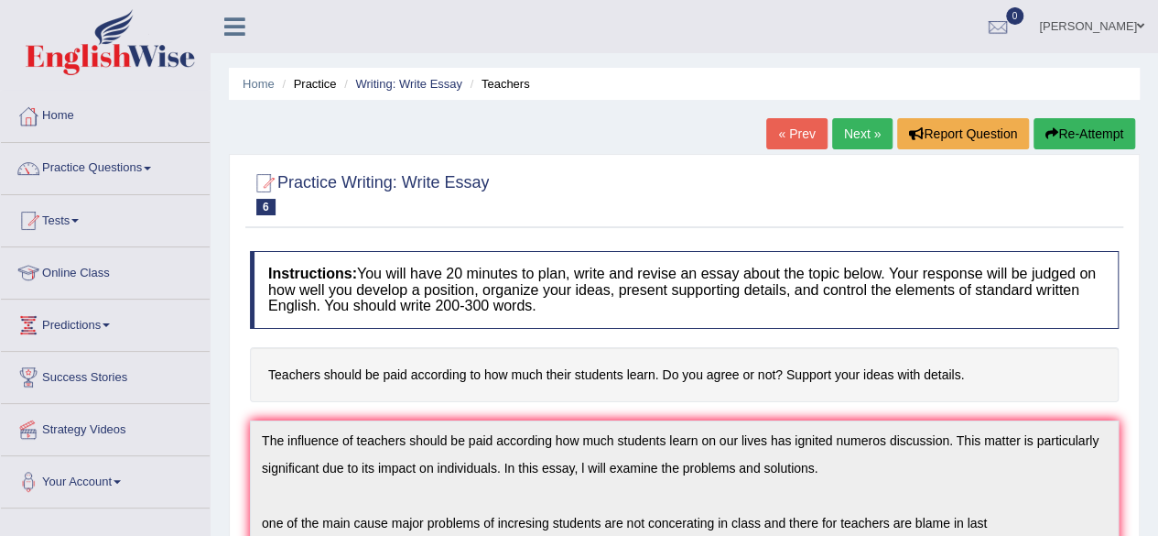
click at [842, 131] on link "Next »" at bounding box center [862, 133] width 60 height 31
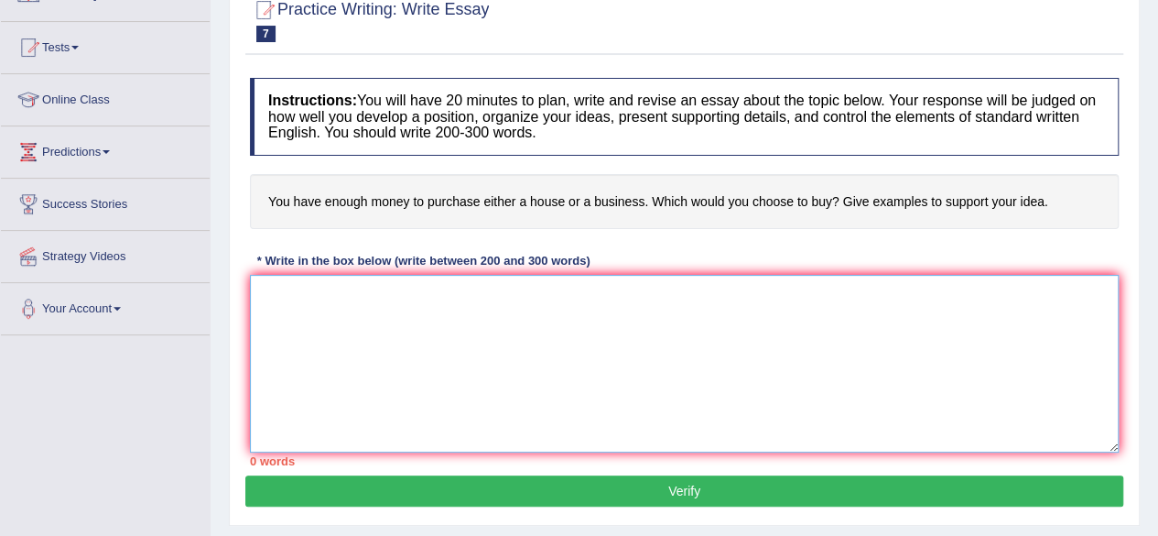
click at [392, 315] on textarea at bounding box center [684, 364] width 869 height 178
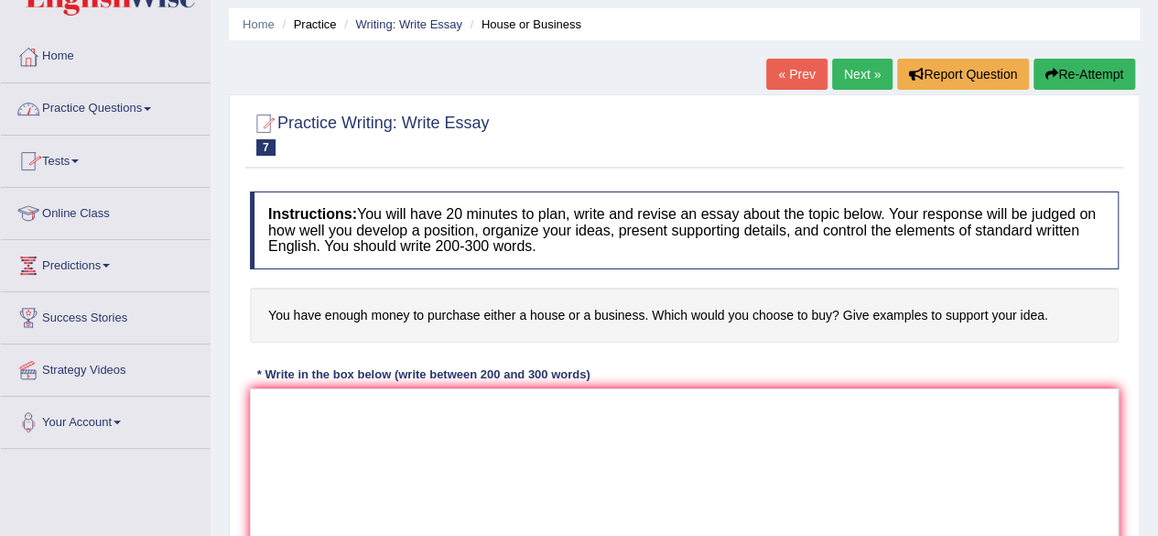
click at [149, 101] on link "Practice Questions" at bounding box center [105, 106] width 209 height 46
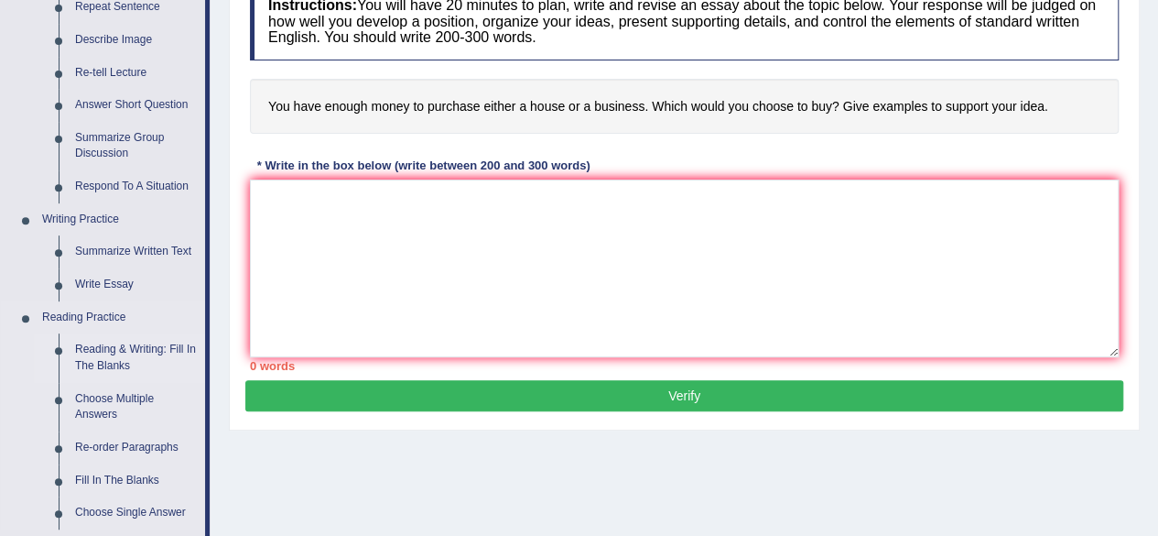
scroll to position [267, 0]
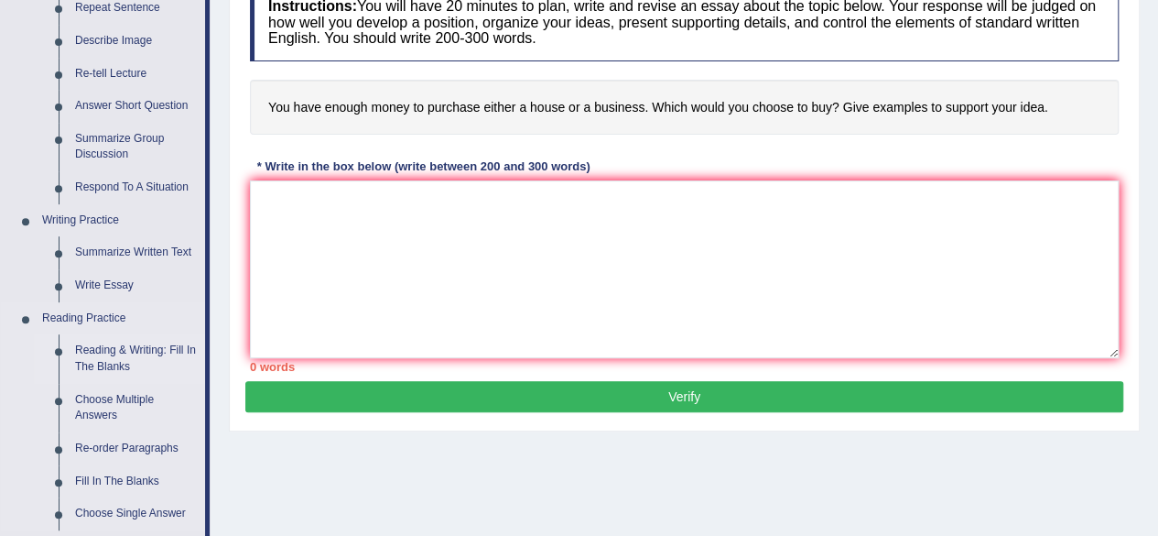
click at [112, 351] on link "Reading & Writing: Fill In The Blanks" at bounding box center [136, 358] width 138 height 49
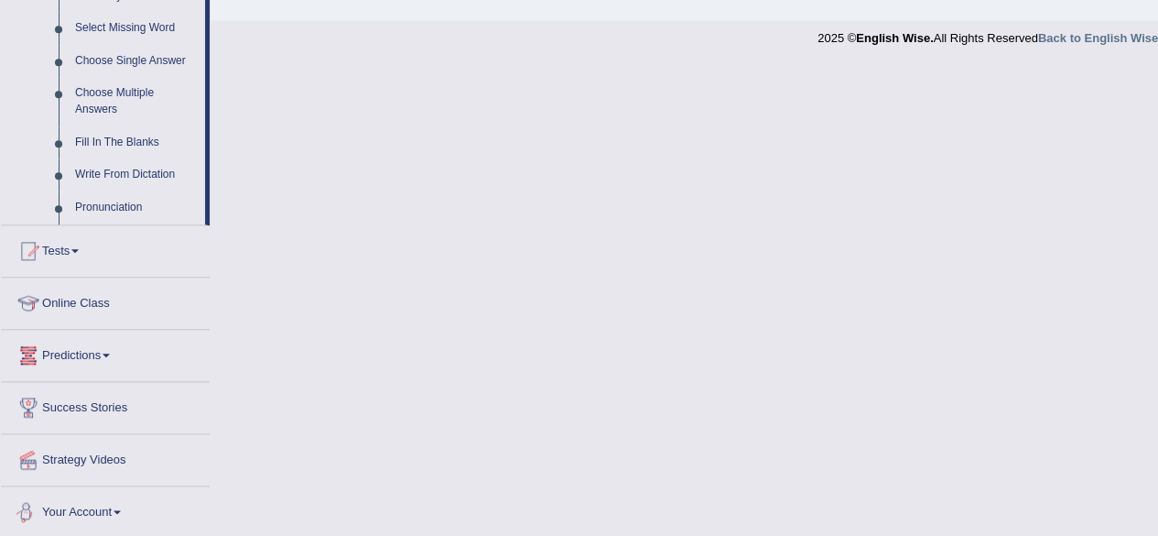
scroll to position [858, 0]
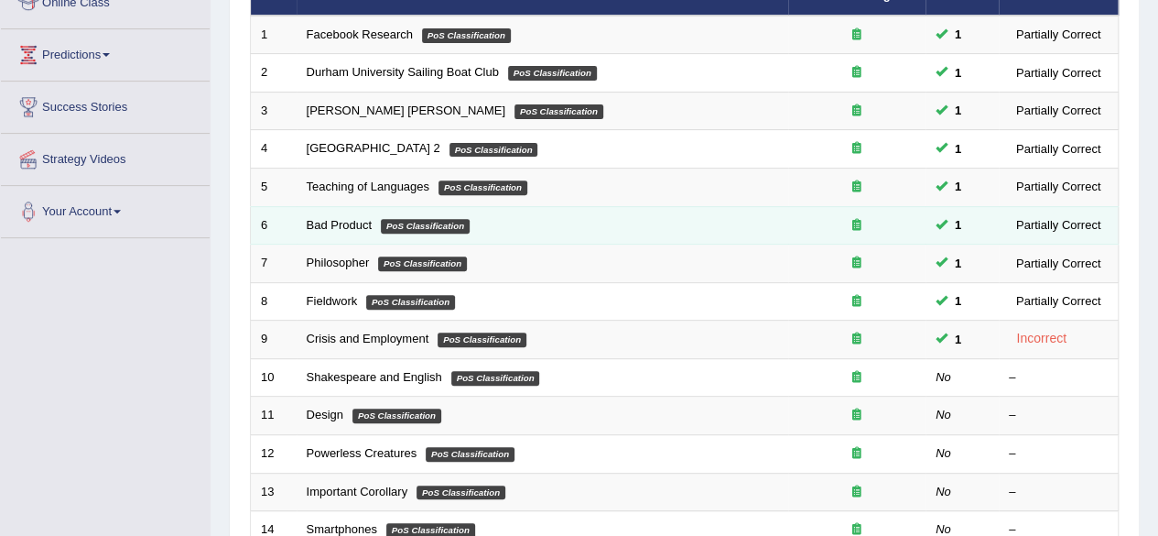
scroll to position [274, 0]
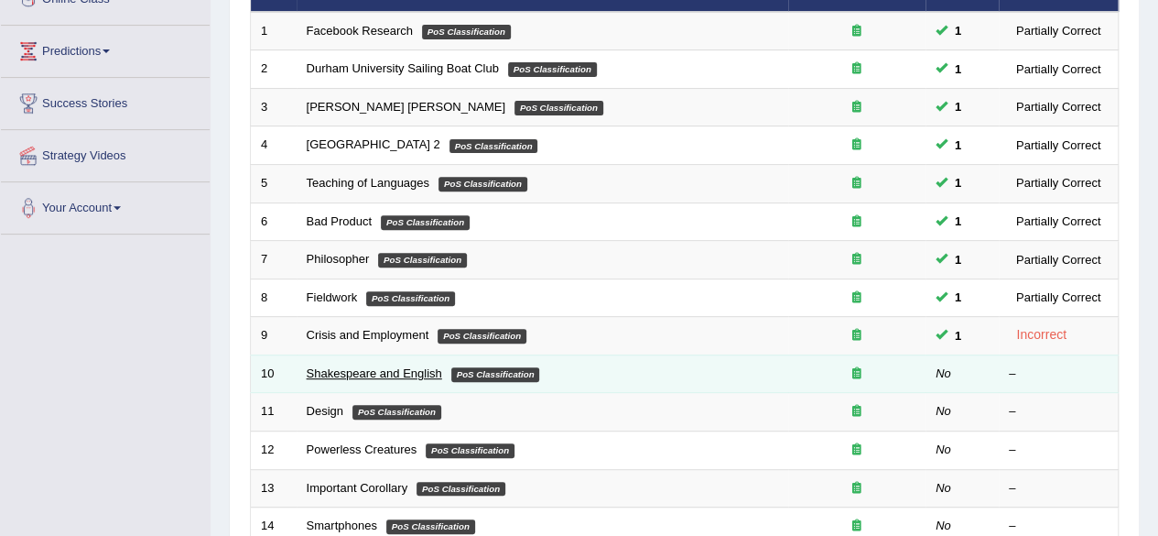
click at [328, 369] on link "Shakespeare and English" at bounding box center [375, 373] width 136 height 14
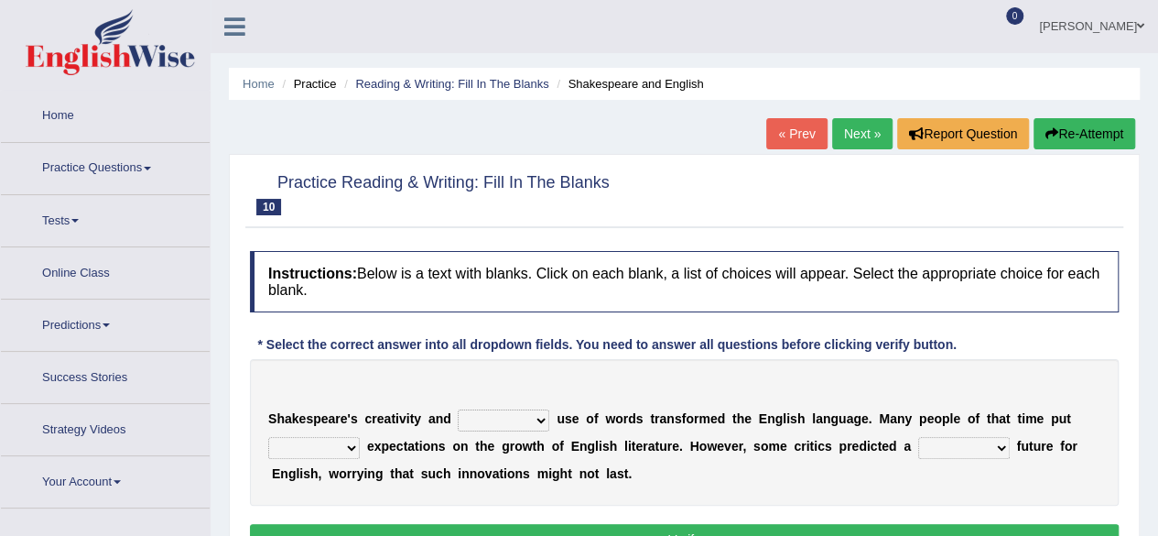
scroll to position [65, 0]
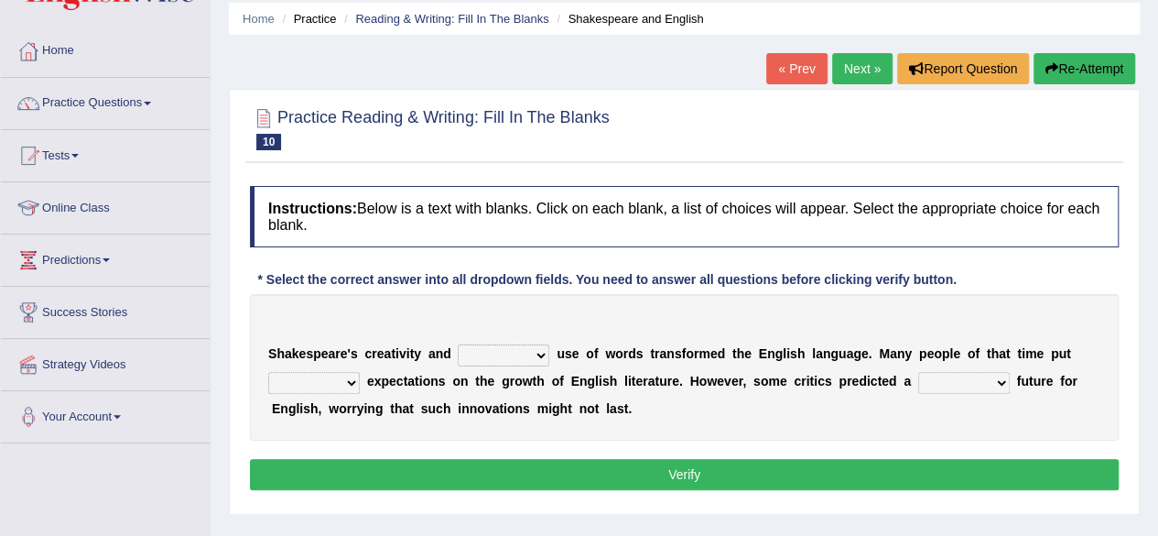
click at [529, 354] on select "idealized intensive fancied inventive" at bounding box center [504, 355] width 92 height 22
select select "idealized"
click at [458, 344] on select "idealized intensive fancied inventive" at bounding box center [504, 355] width 92 height 22
click at [346, 378] on select "wide much high more" at bounding box center [314, 383] width 92 height 22
select select "high"
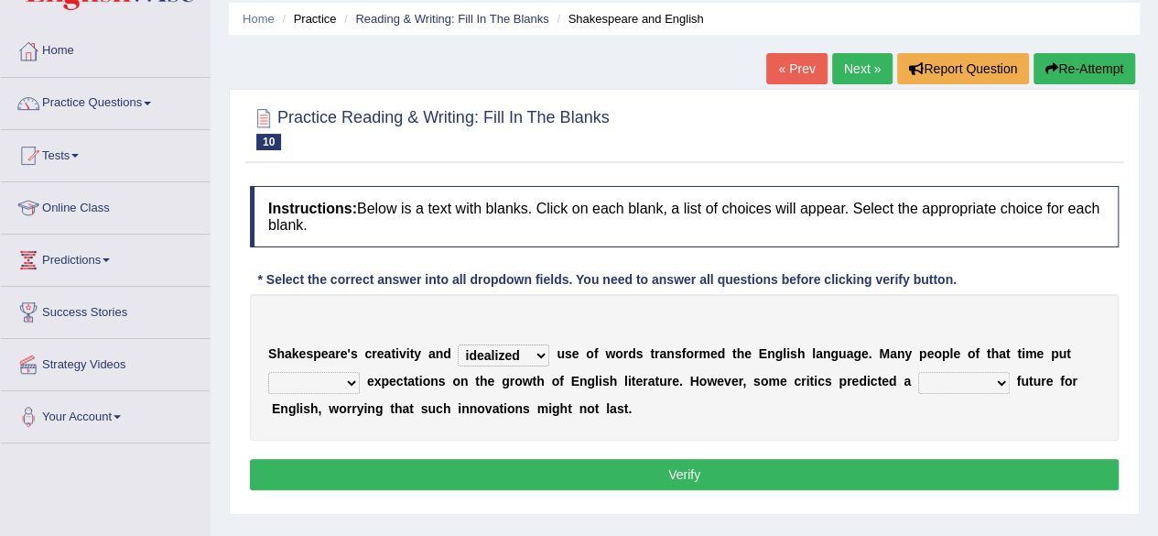
click at [268, 372] on select "wide much high more" at bounding box center [314, 383] width 92 height 22
click at [947, 382] on select "monetary promising irresistible daunting" at bounding box center [964, 383] width 92 height 22
select select "monetary"
click at [918, 372] on select "monetary promising irresistible daunting" at bounding box center [964, 383] width 92 height 22
click at [582, 467] on button "Verify" at bounding box center [684, 474] width 869 height 31
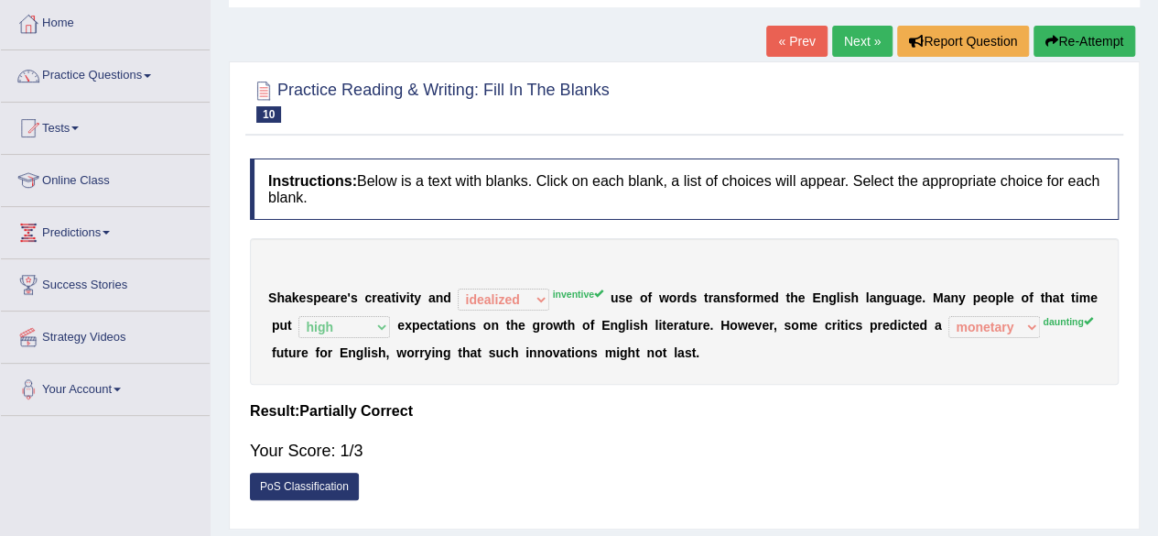
scroll to position [76, 0]
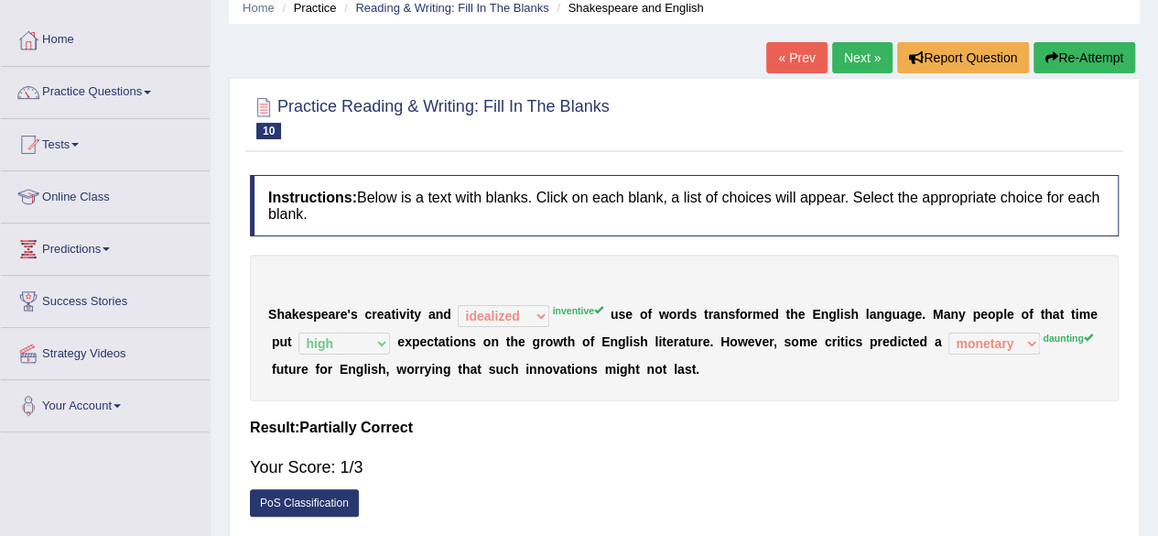
click at [877, 52] on link "Next »" at bounding box center [862, 57] width 60 height 31
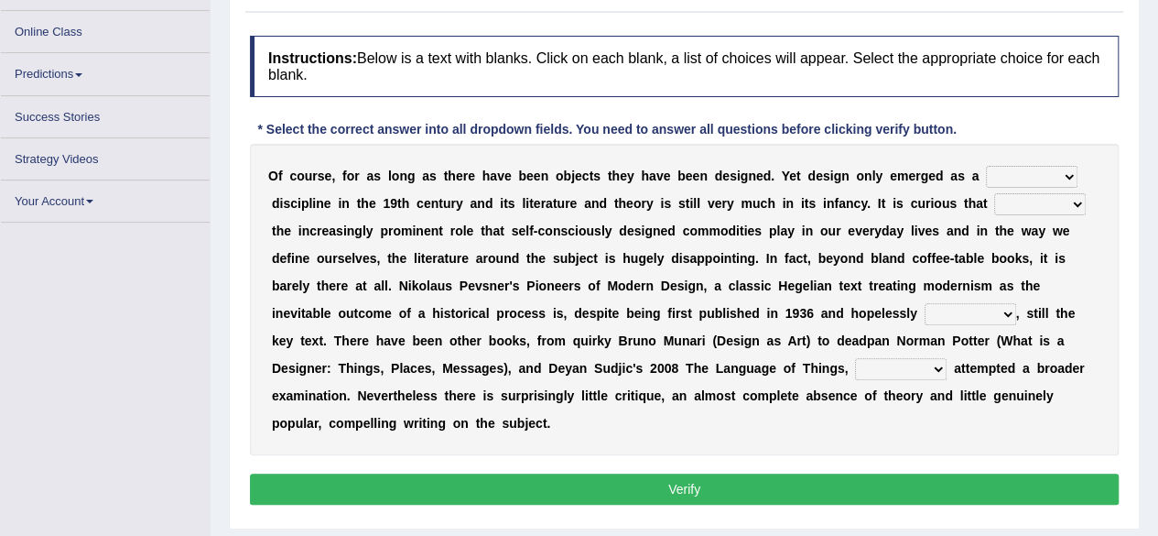
scroll to position [226, 0]
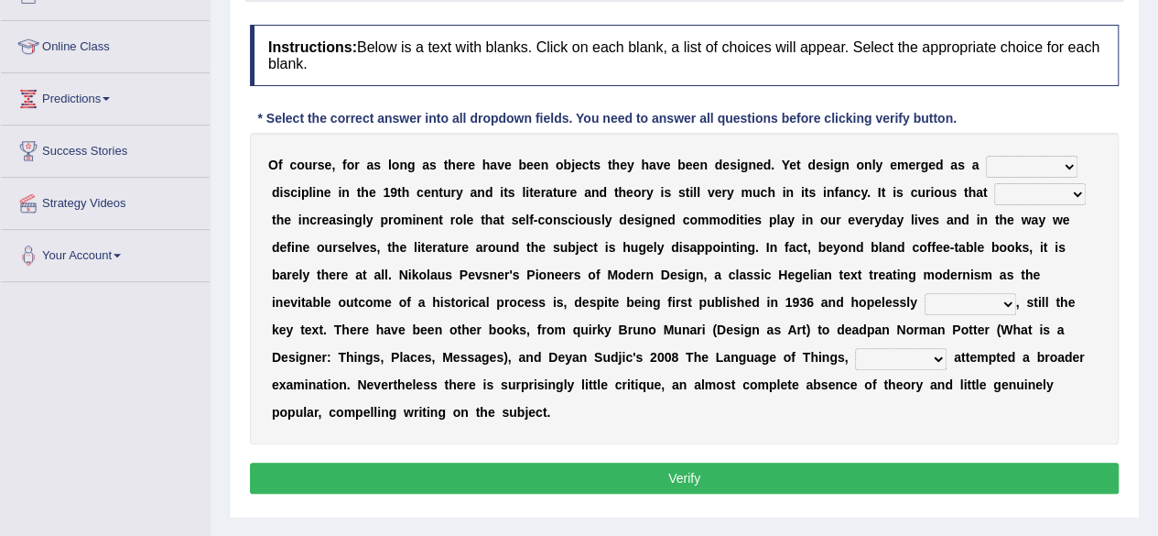
click at [1037, 176] on div "O f c o u r s e , f o r a s l o n g a s t h e r e h a v e b e e n o b j e c t s…" at bounding box center [684, 288] width 869 height 311
click at [1037, 169] on select "bilateral ubiquitous foremost dedicated" at bounding box center [1032, 167] width 92 height 22
click at [1097, 258] on div "O f c o u r s e , f o r a s l o n g a s t h e r e h a v e b e e n o b j e c t s…" at bounding box center [684, 288] width 869 height 311
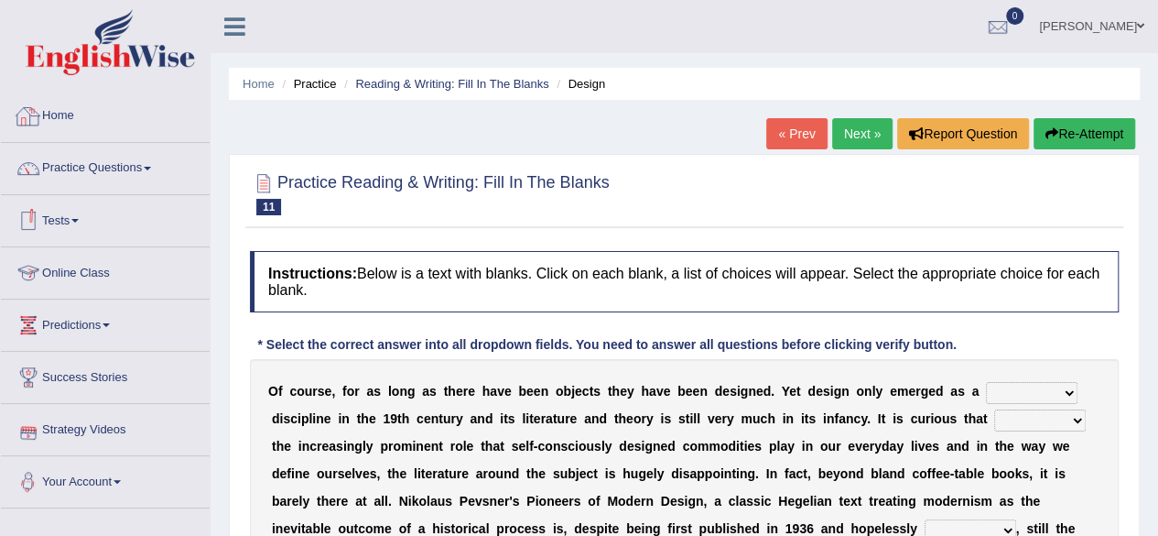
click at [240, 26] on icon at bounding box center [234, 27] width 21 height 24
